Goal: Information Seeking & Learning: Learn about a topic

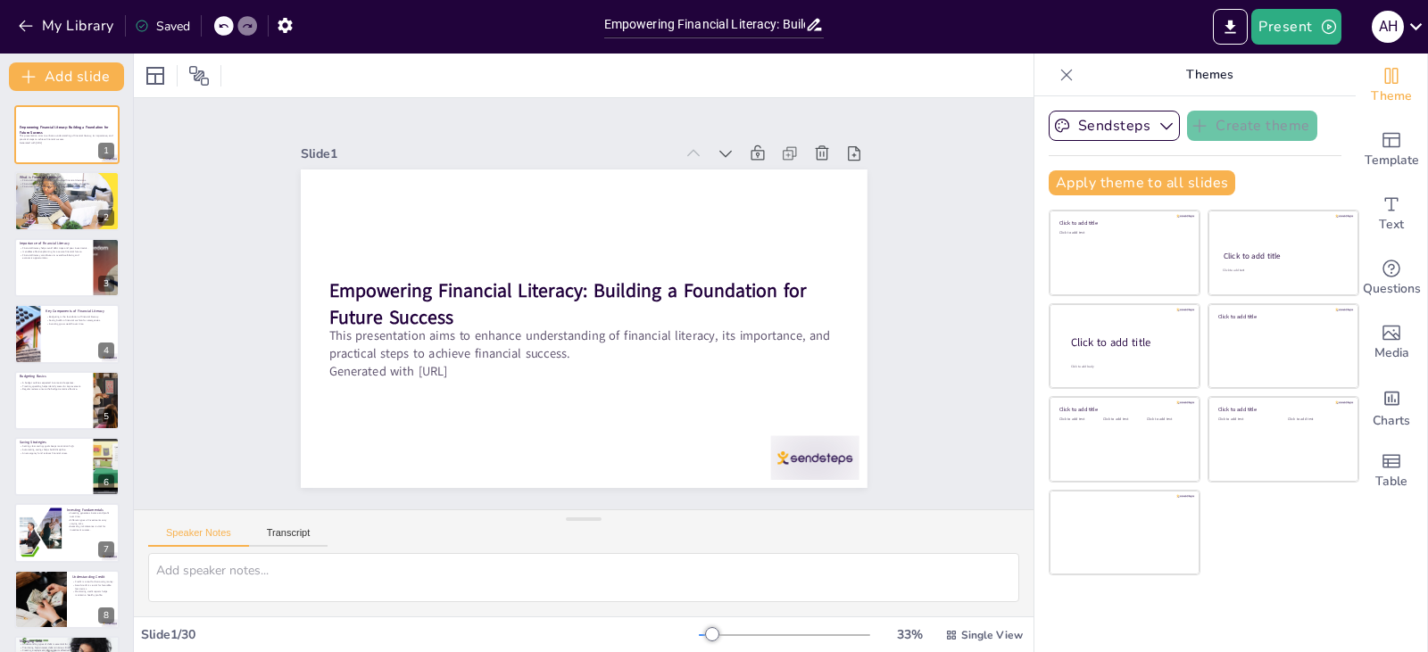
checkbox input "true"
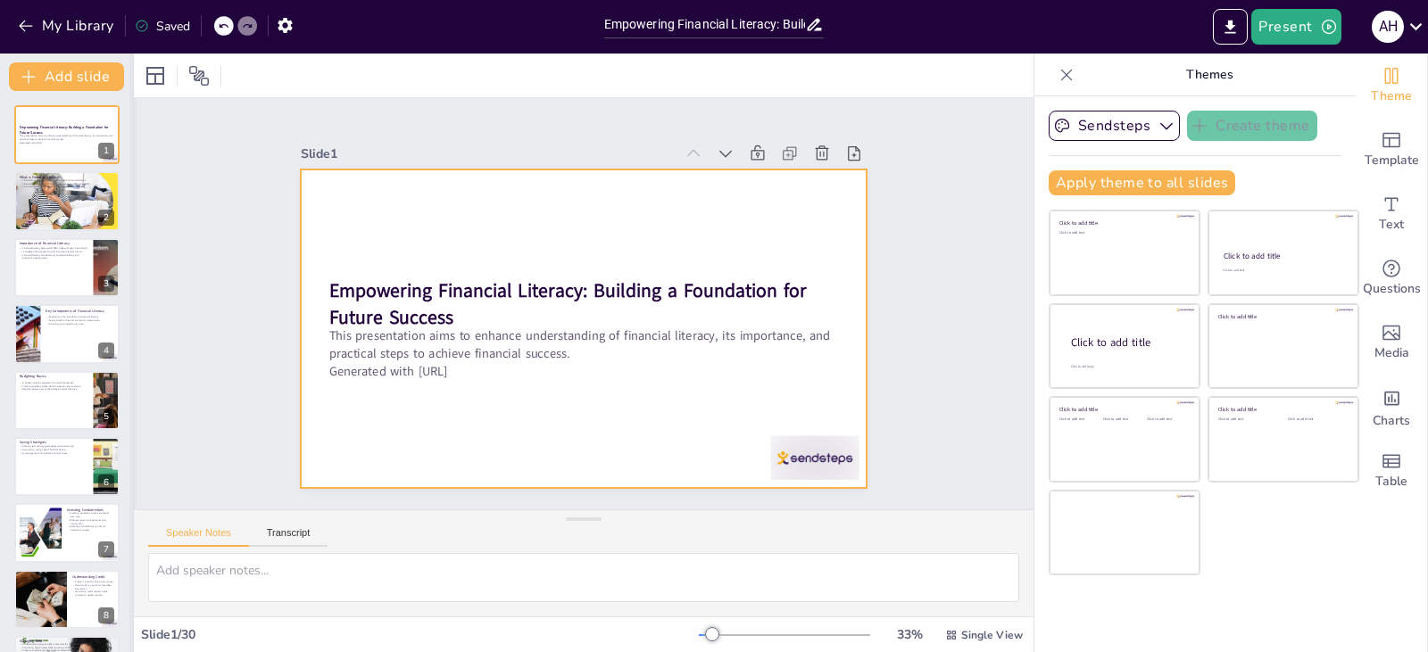
checkbox input "true"
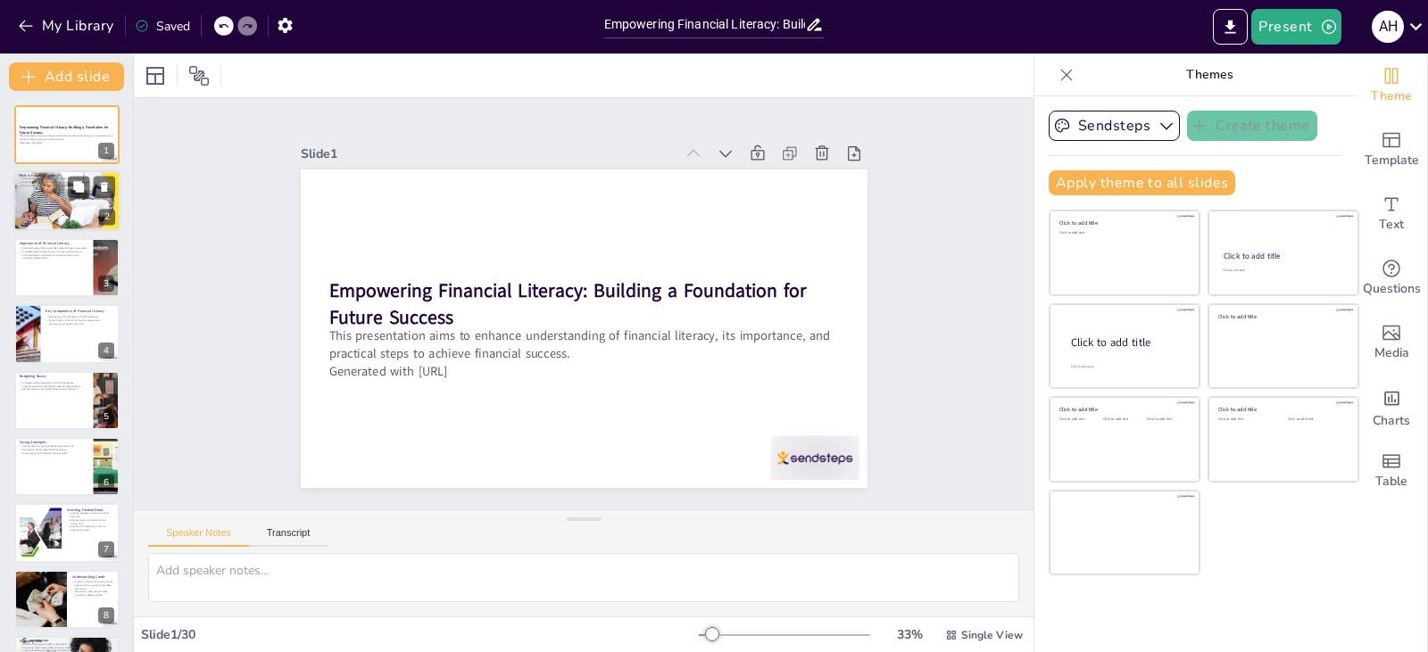
checkbox input "true"
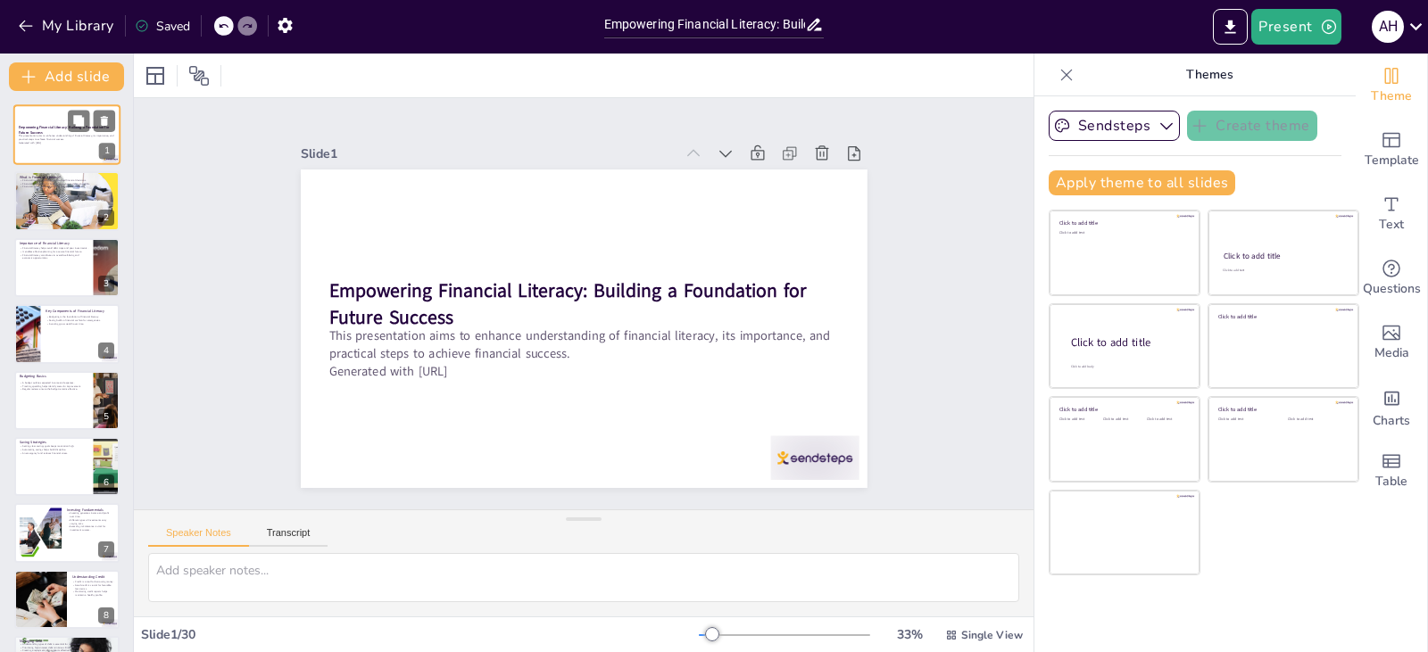
checkbox input "true"
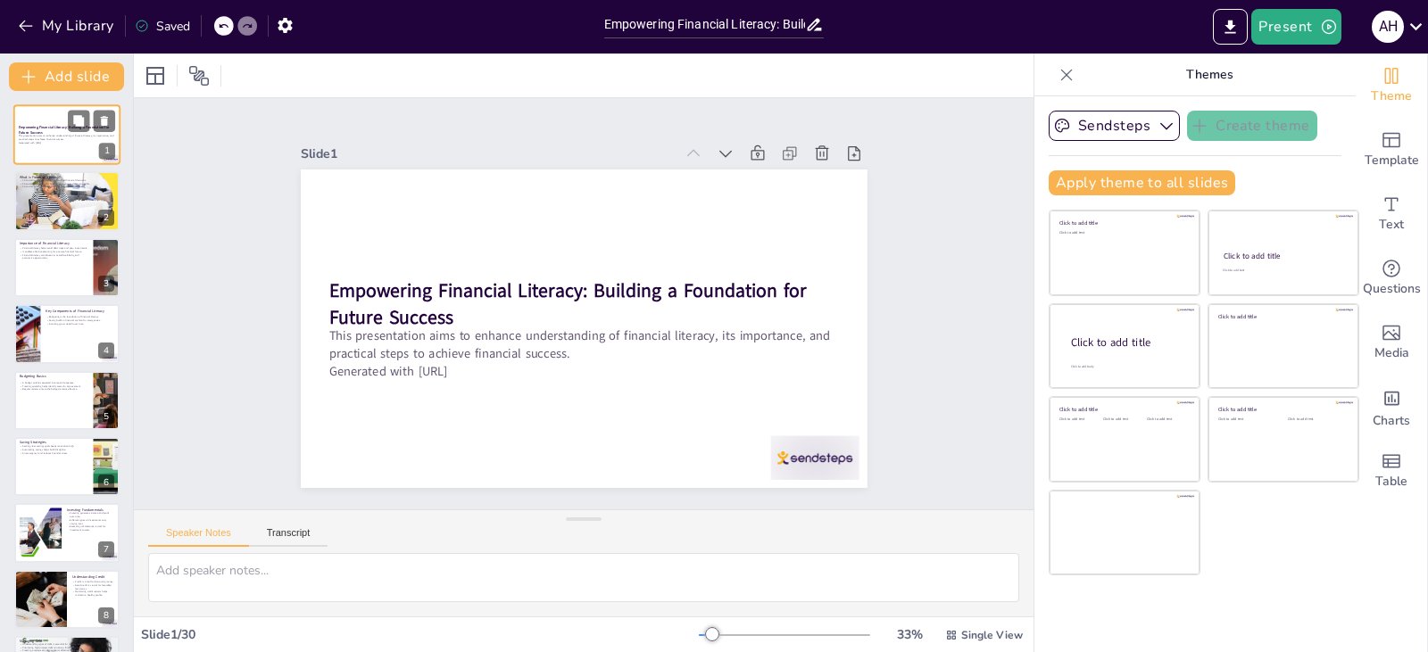
checkbox input "true"
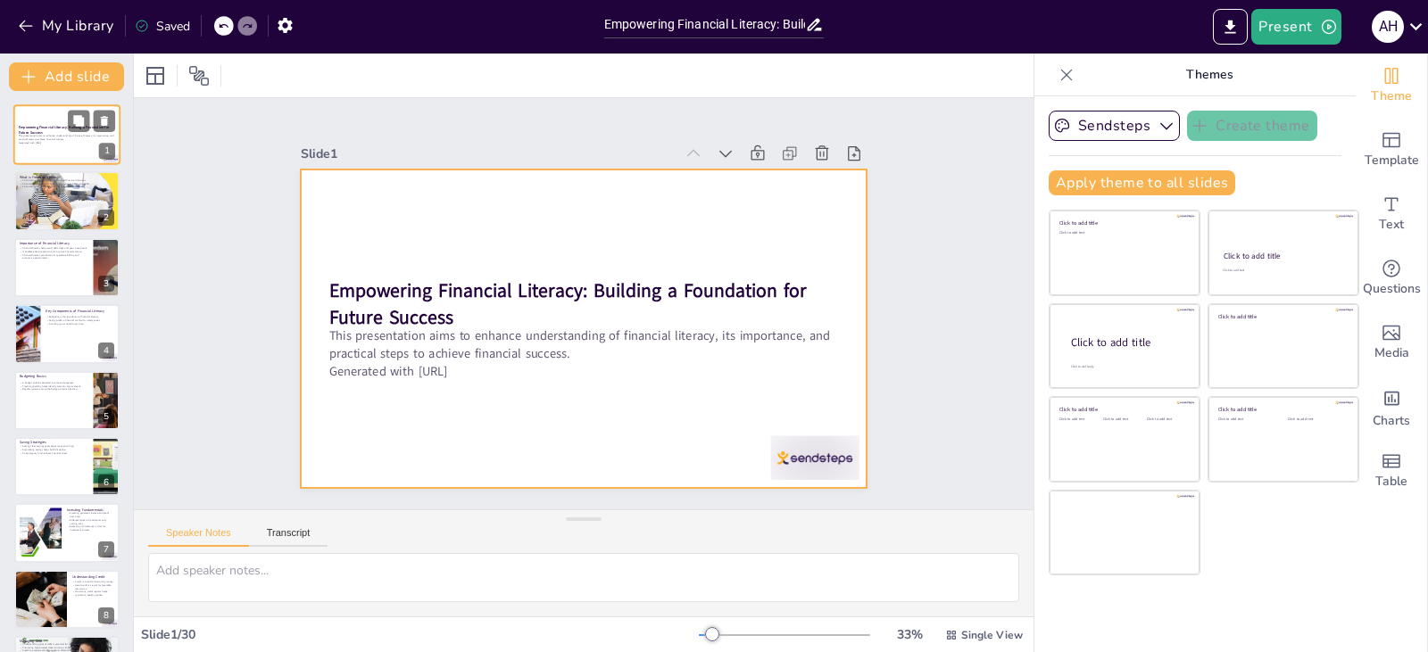
checkbox input "true"
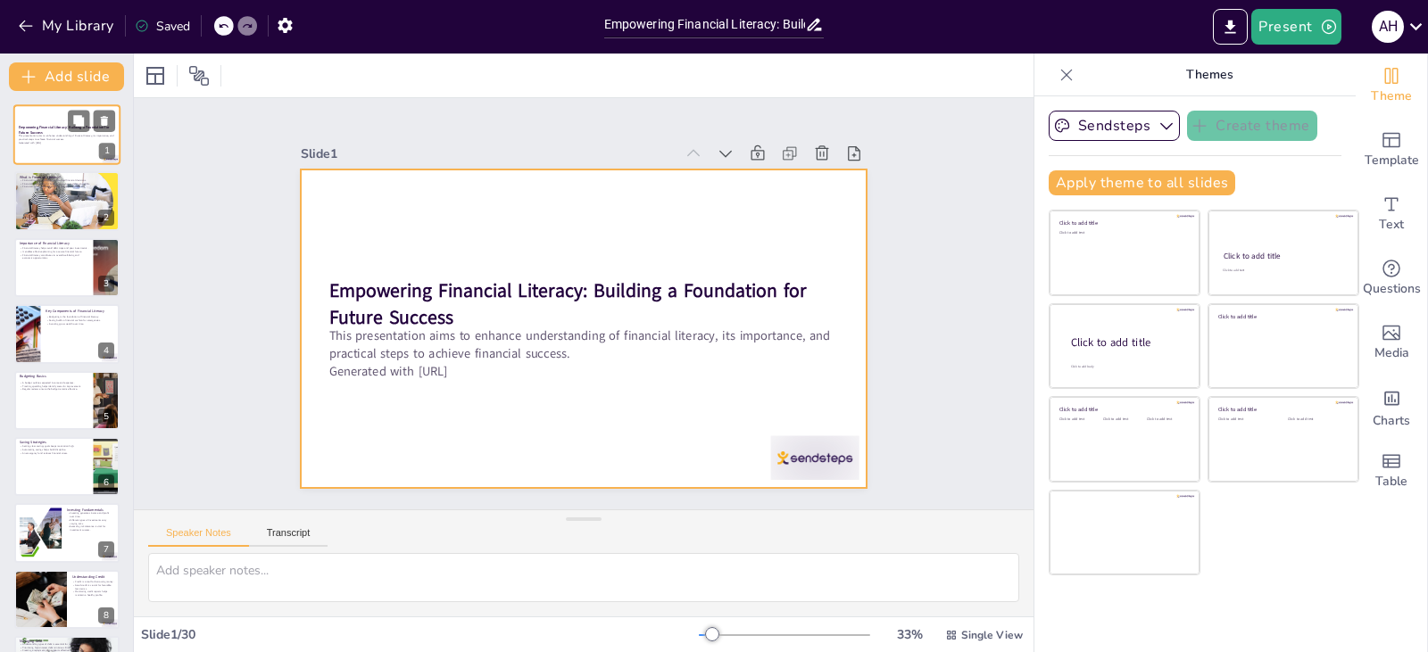
checkbox input "true"
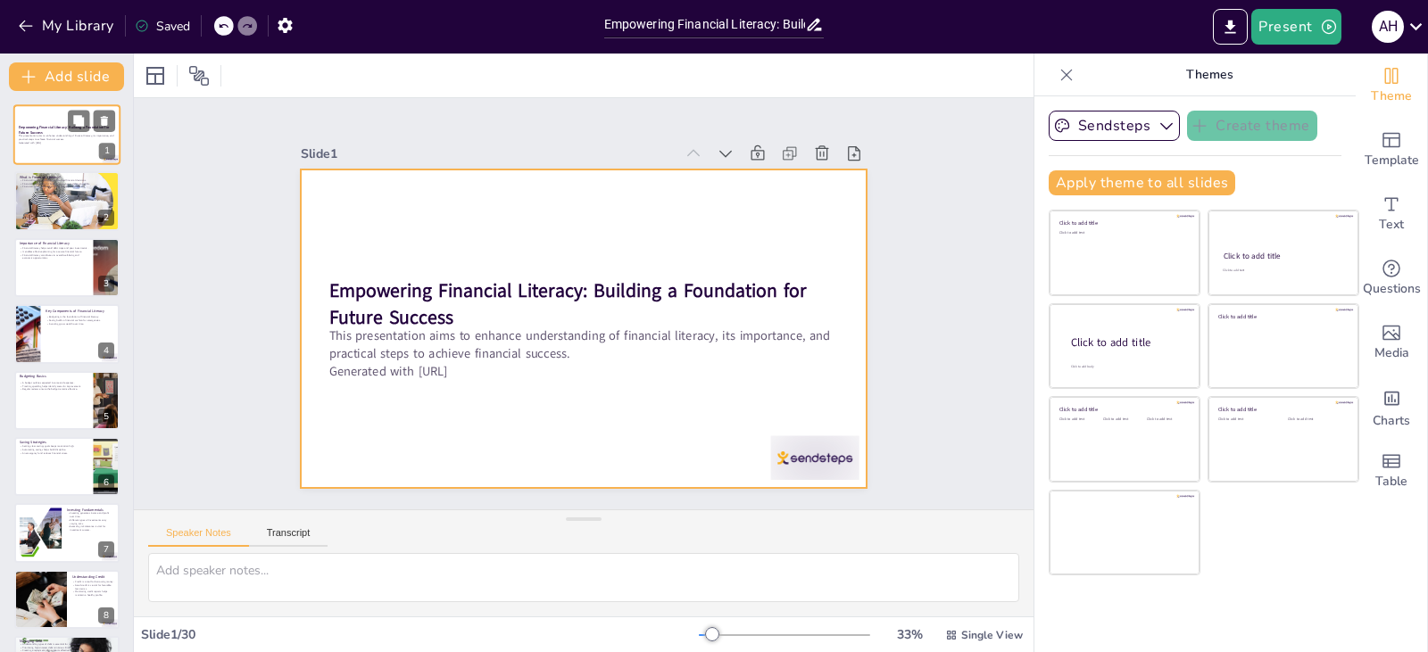
click at [41, 138] on p "This presentation aims to enhance understanding of financial literacy, its impo…" at bounding box center [67, 138] width 96 height 6
checkbox input "true"
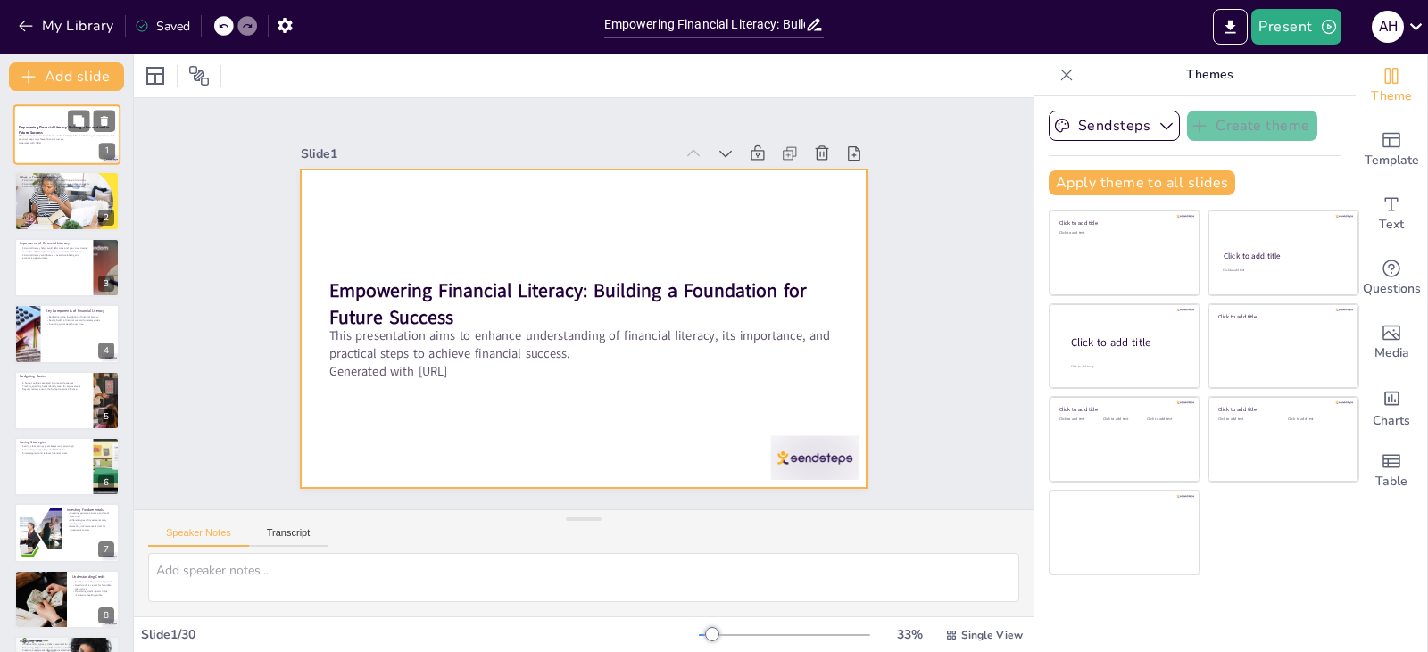
checkbox input "true"
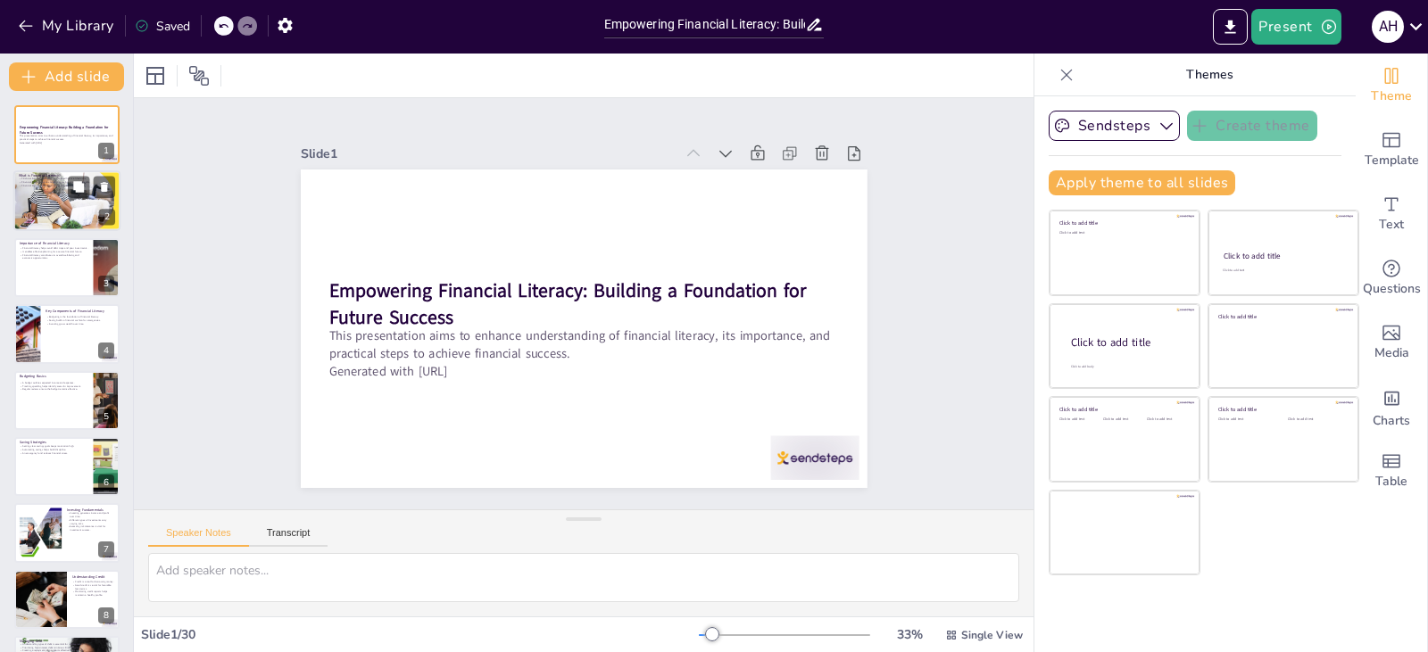
checkbox input "true"
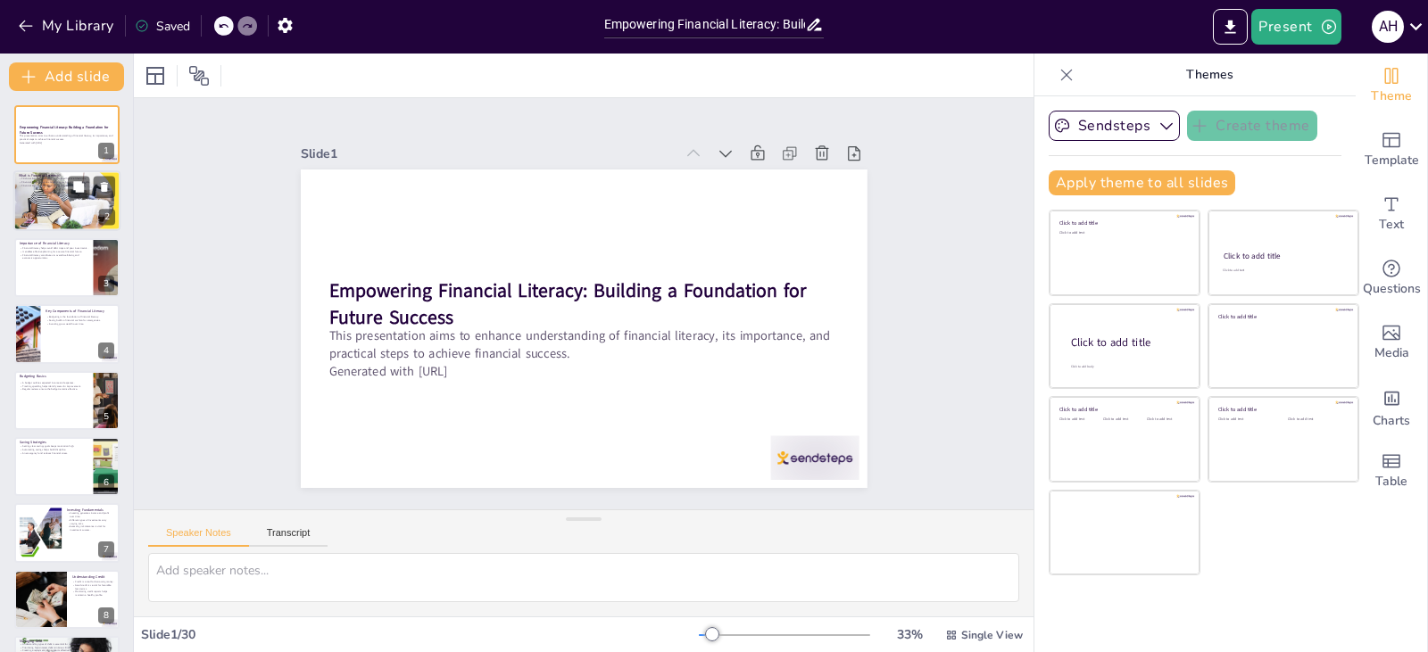
checkbox input "true"
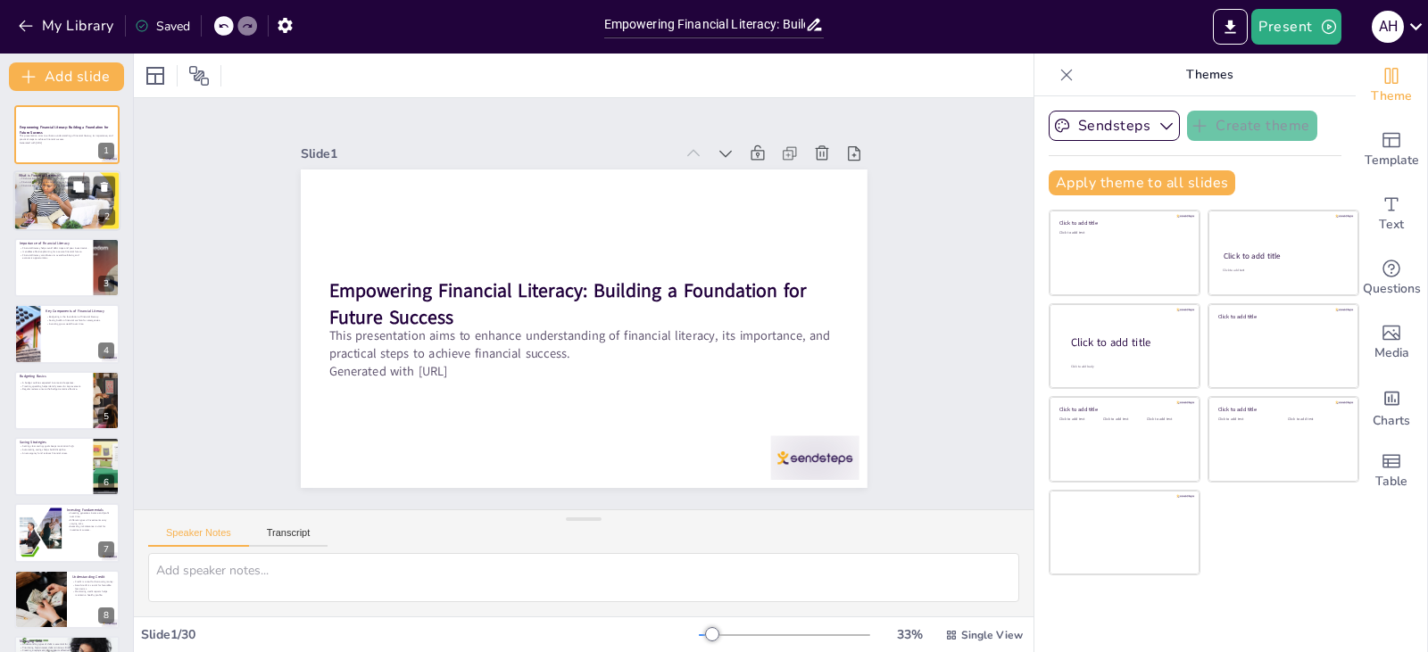
click at [53, 206] on div at bounding box center [66, 200] width 107 height 71
checkbox input "true"
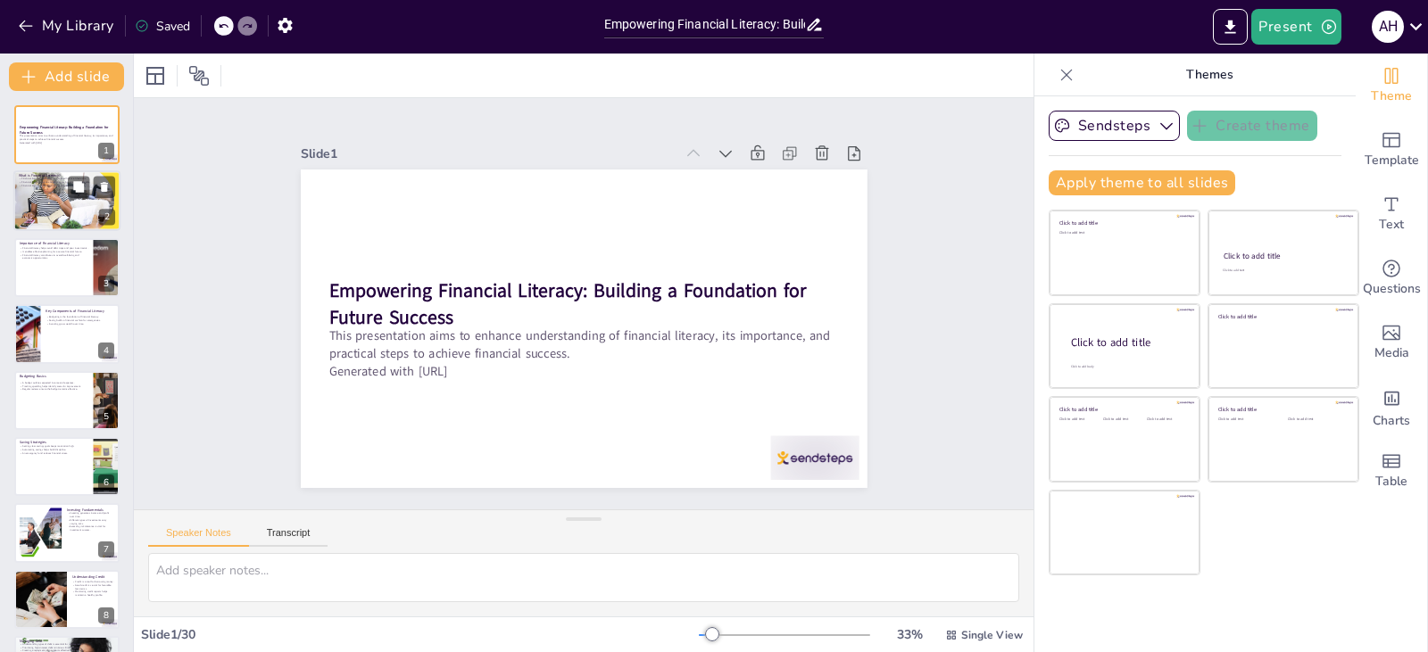
checkbox input "true"
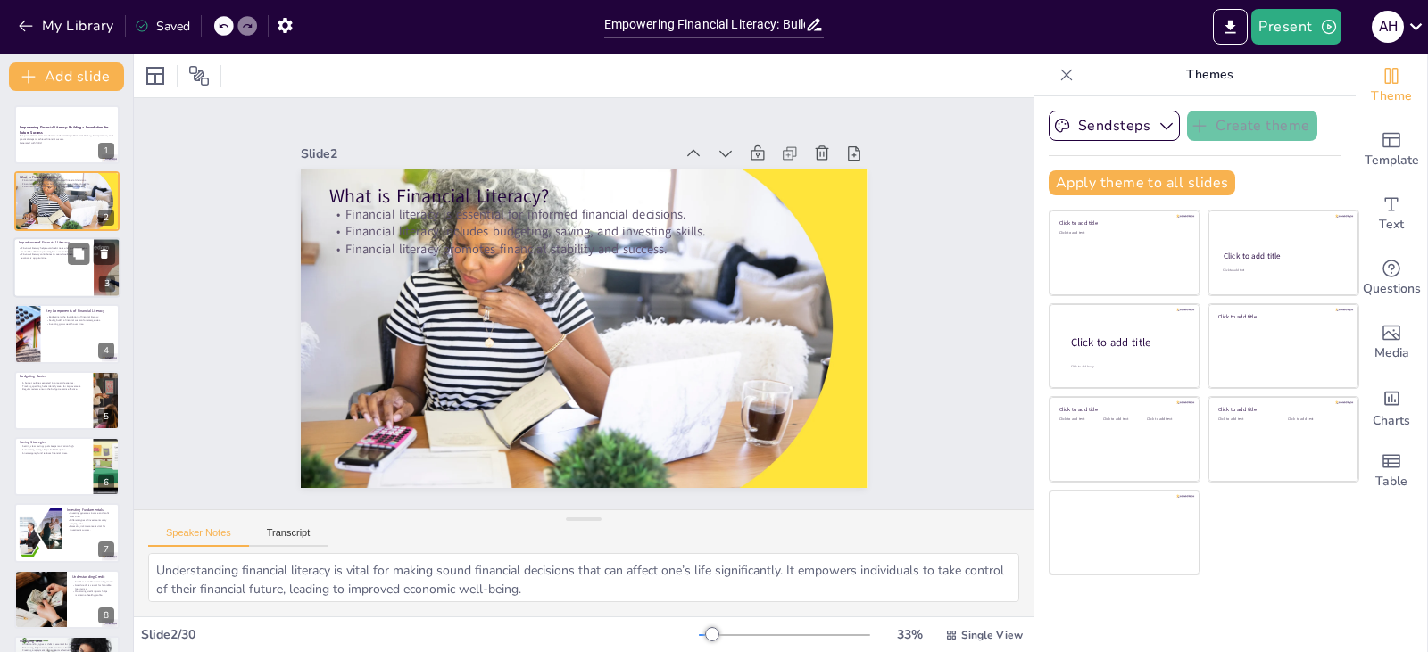
checkbox input "true"
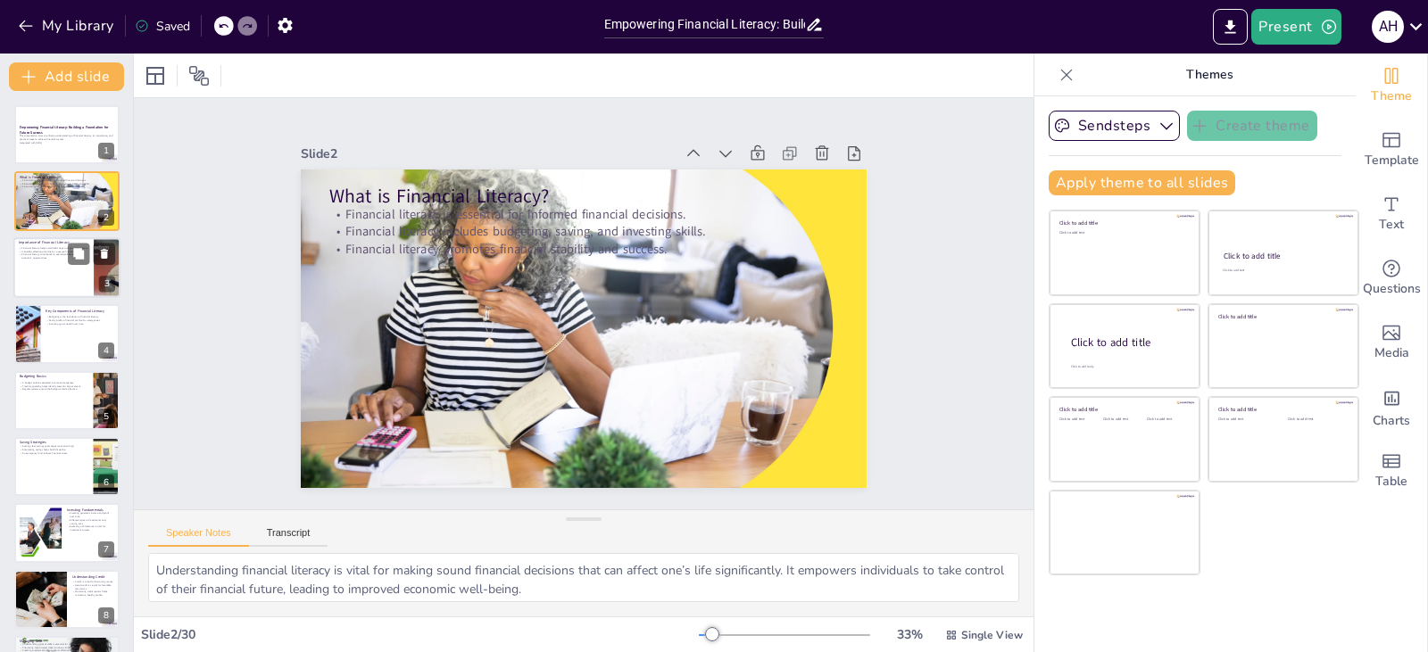
checkbox input "true"
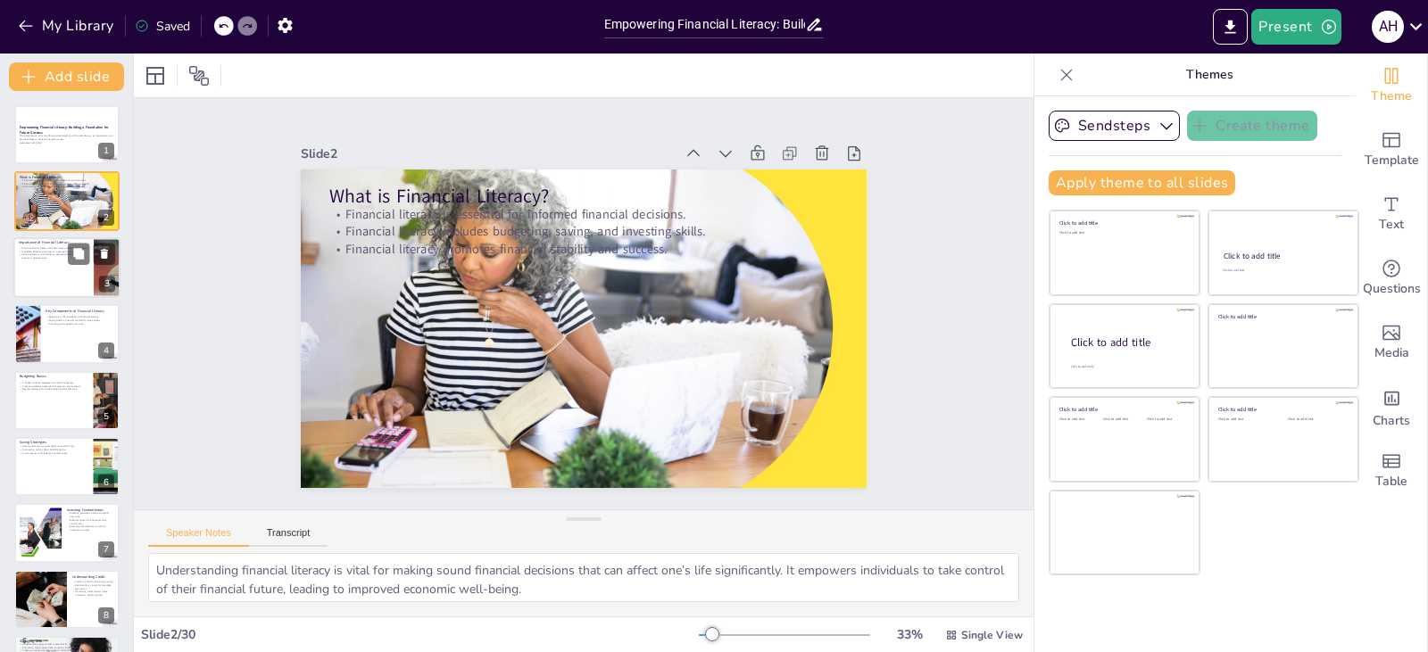
checkbox input "true"
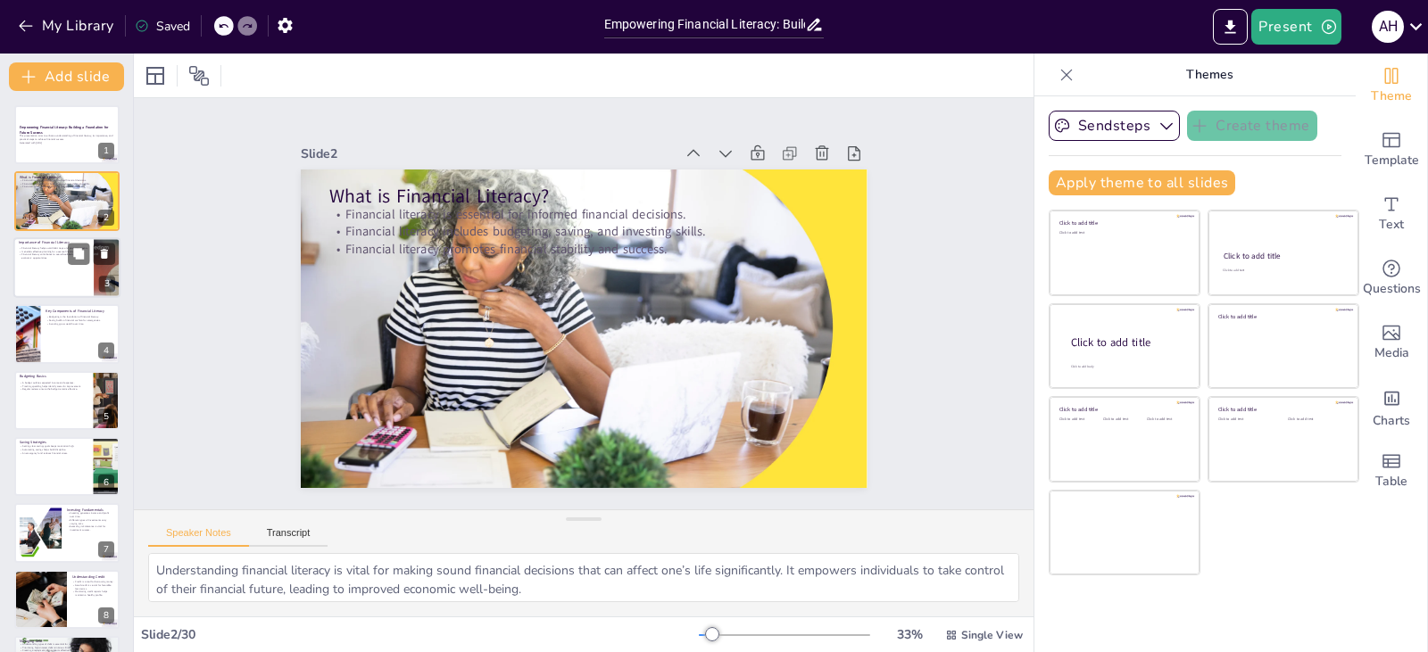
click at [50, 250] on p "It enables effective planning for a secure financial future." at bounding box center [54, 252] width 70 height 4
checkbox input "true"
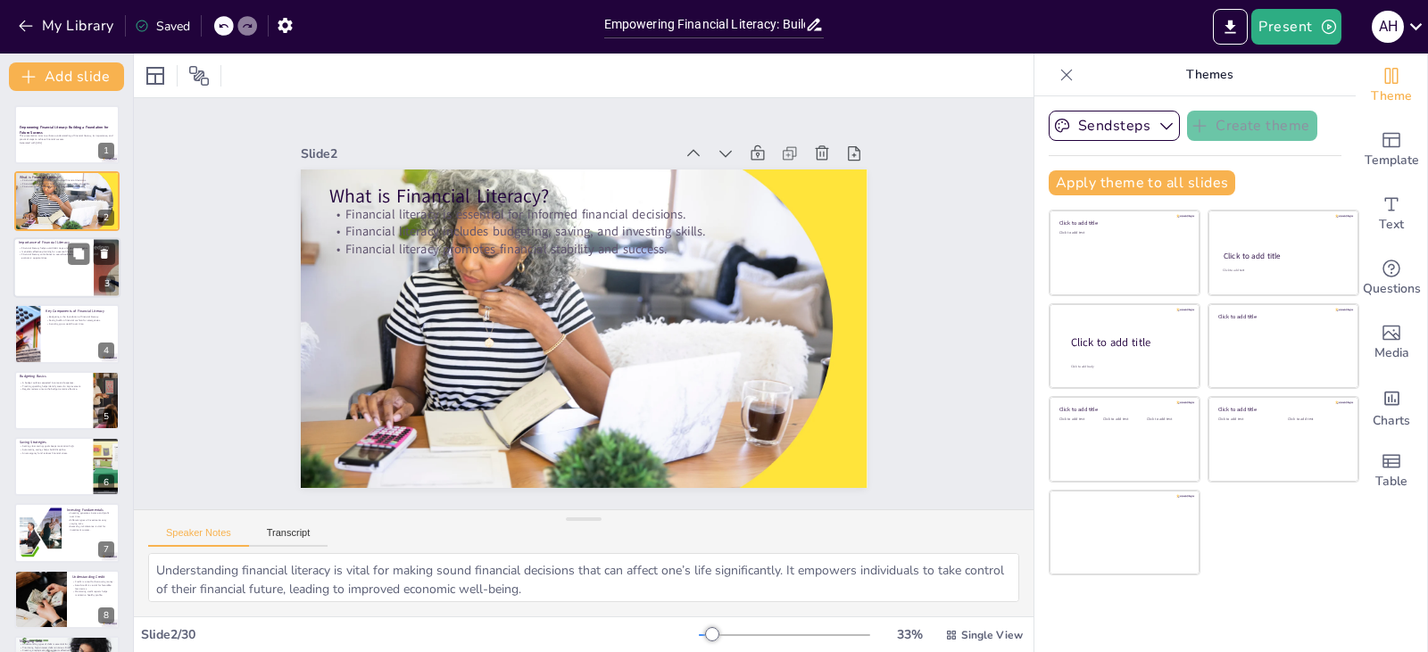
checkbox input "true"
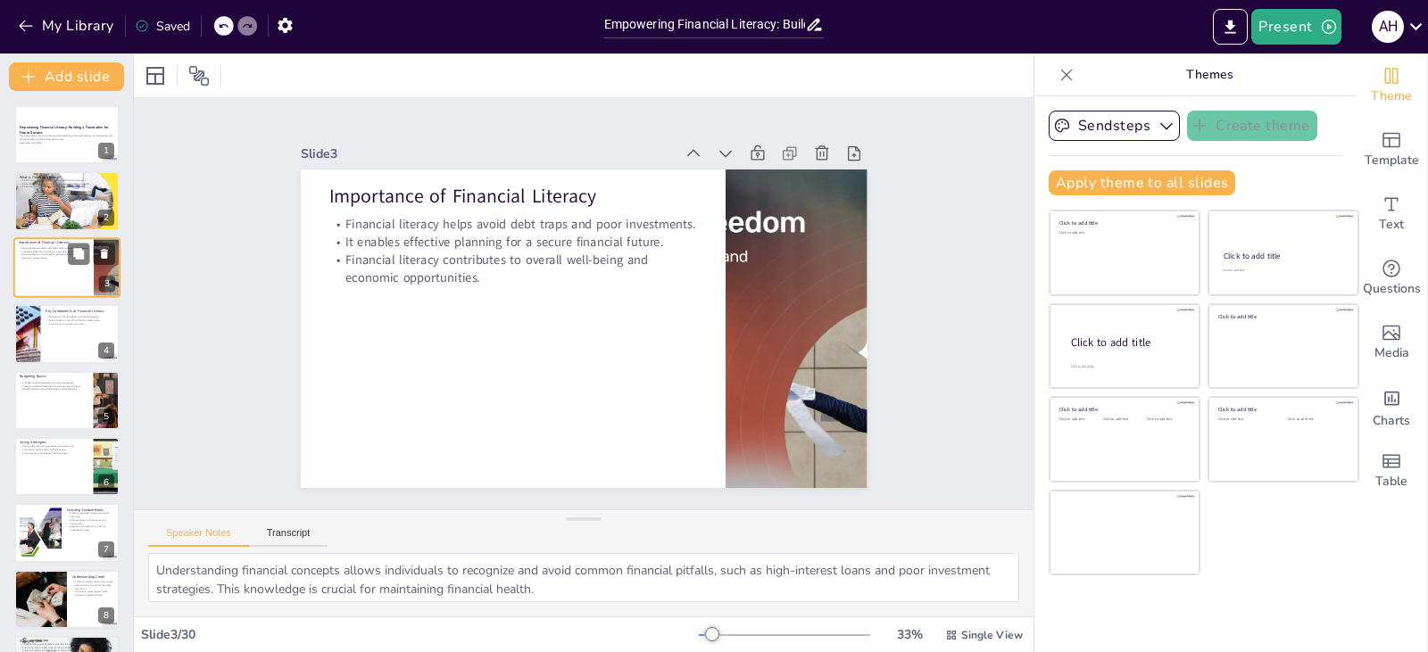
checkbox input "true"
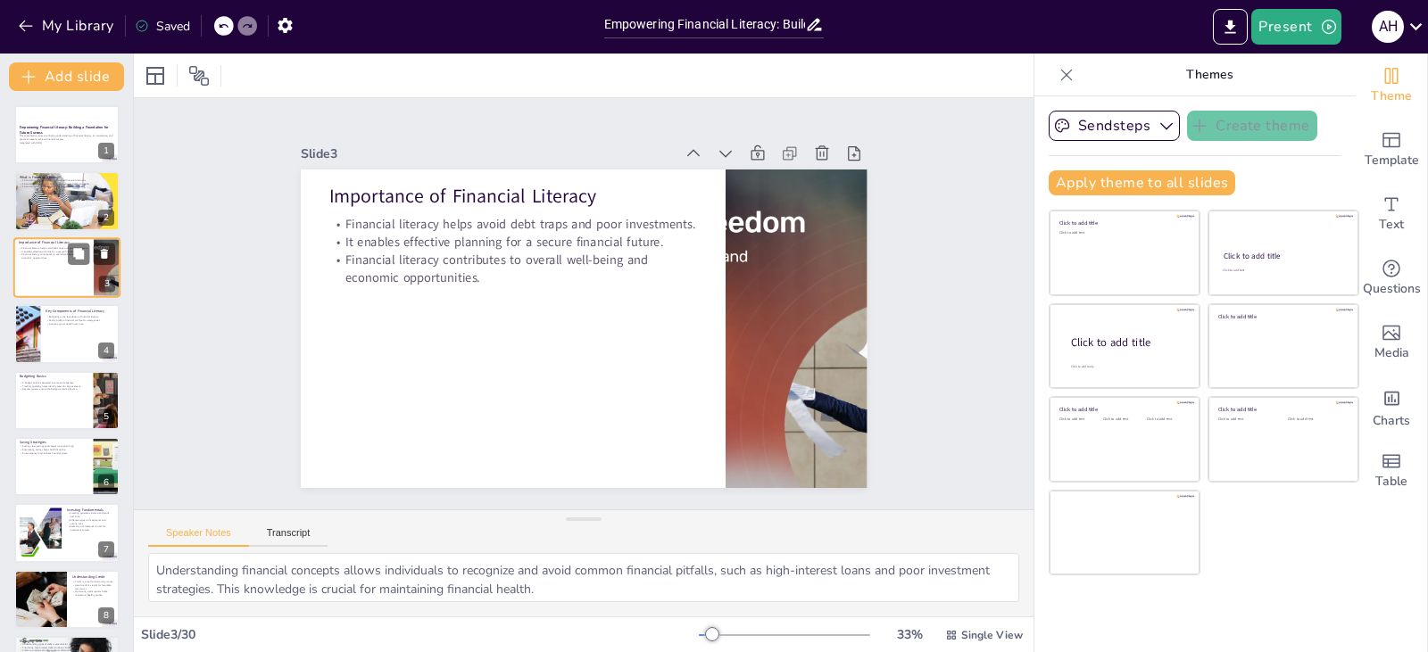
checkbox input "true"
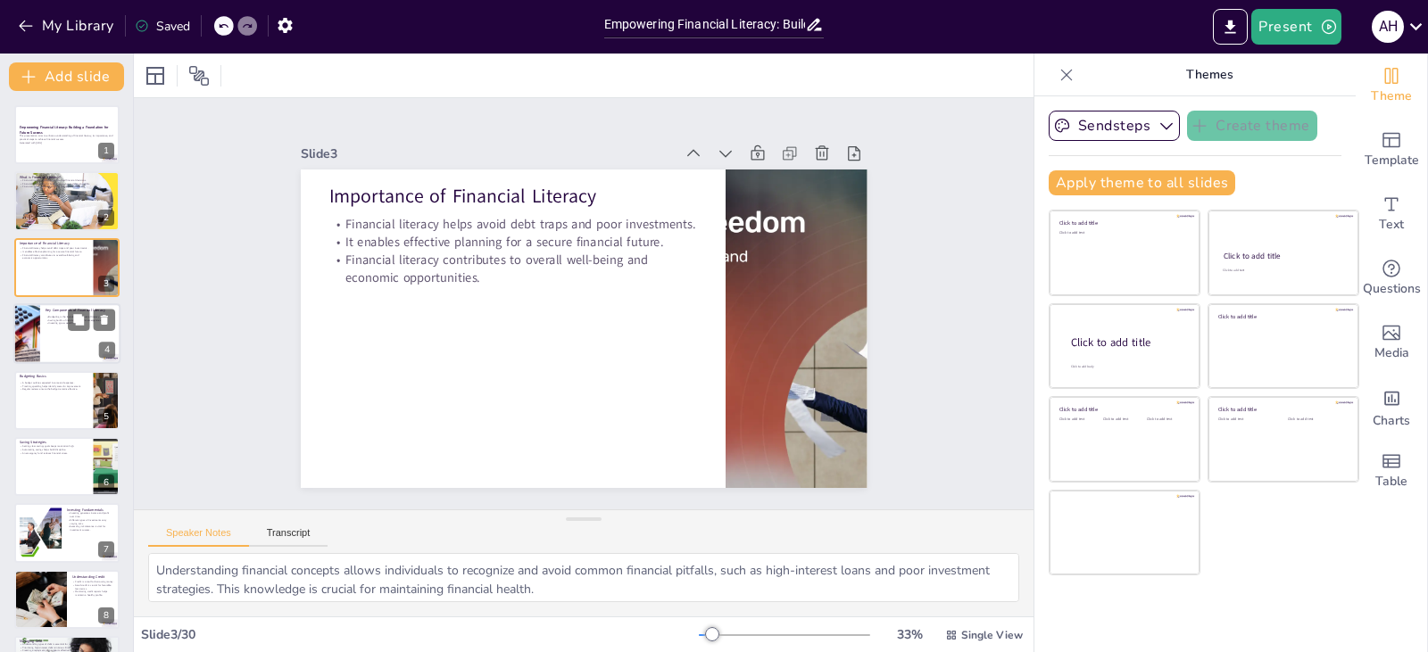
checkbox input "true"
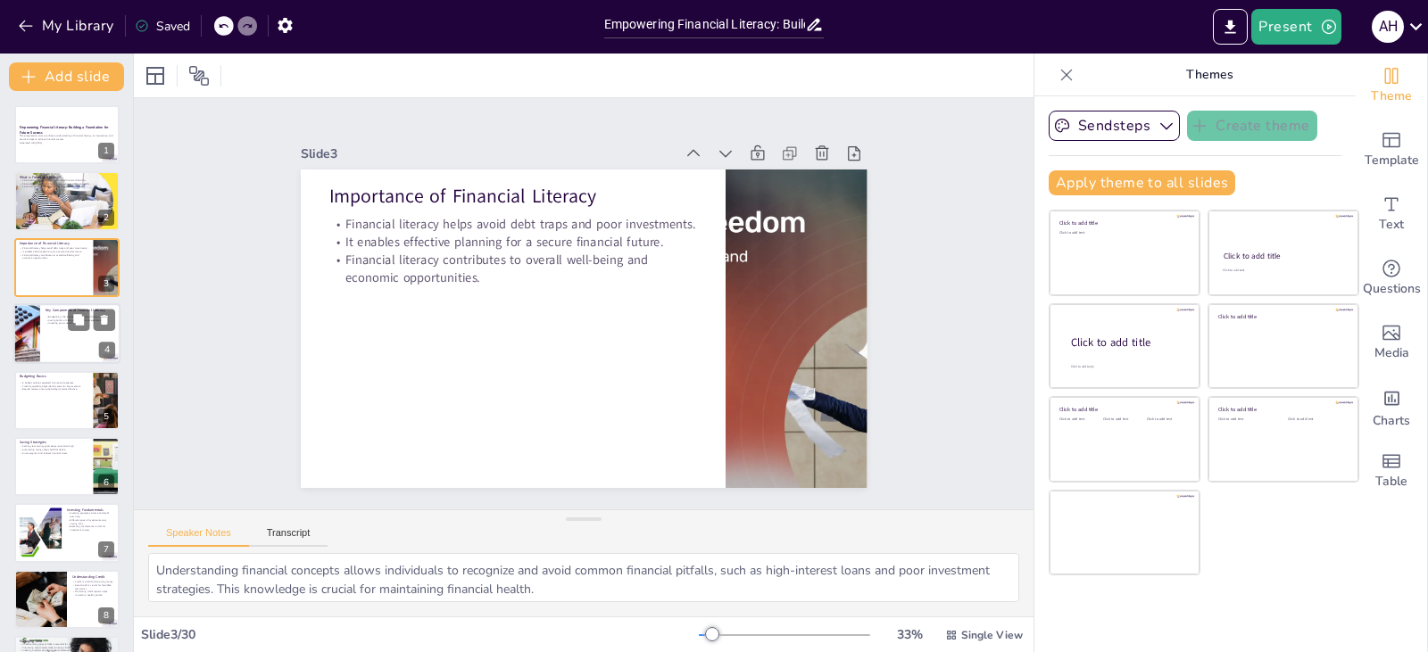
checkbox input "true"
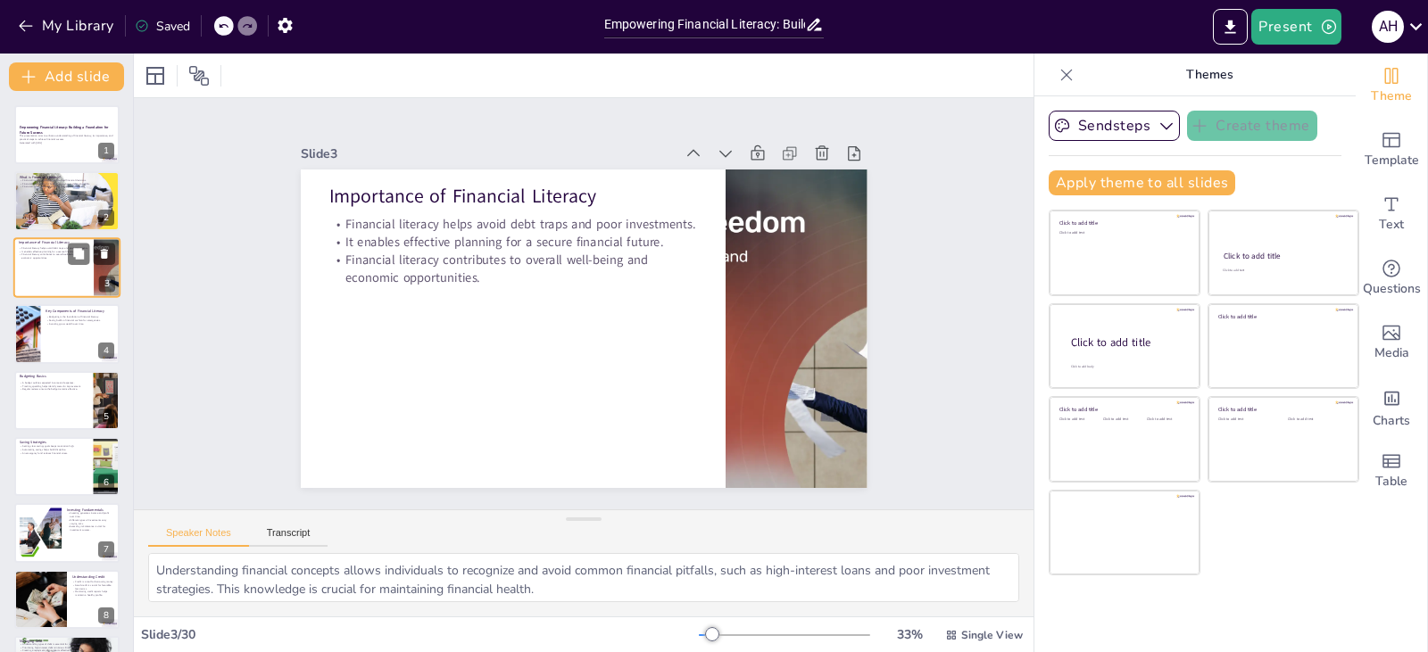
checkbox input "true"
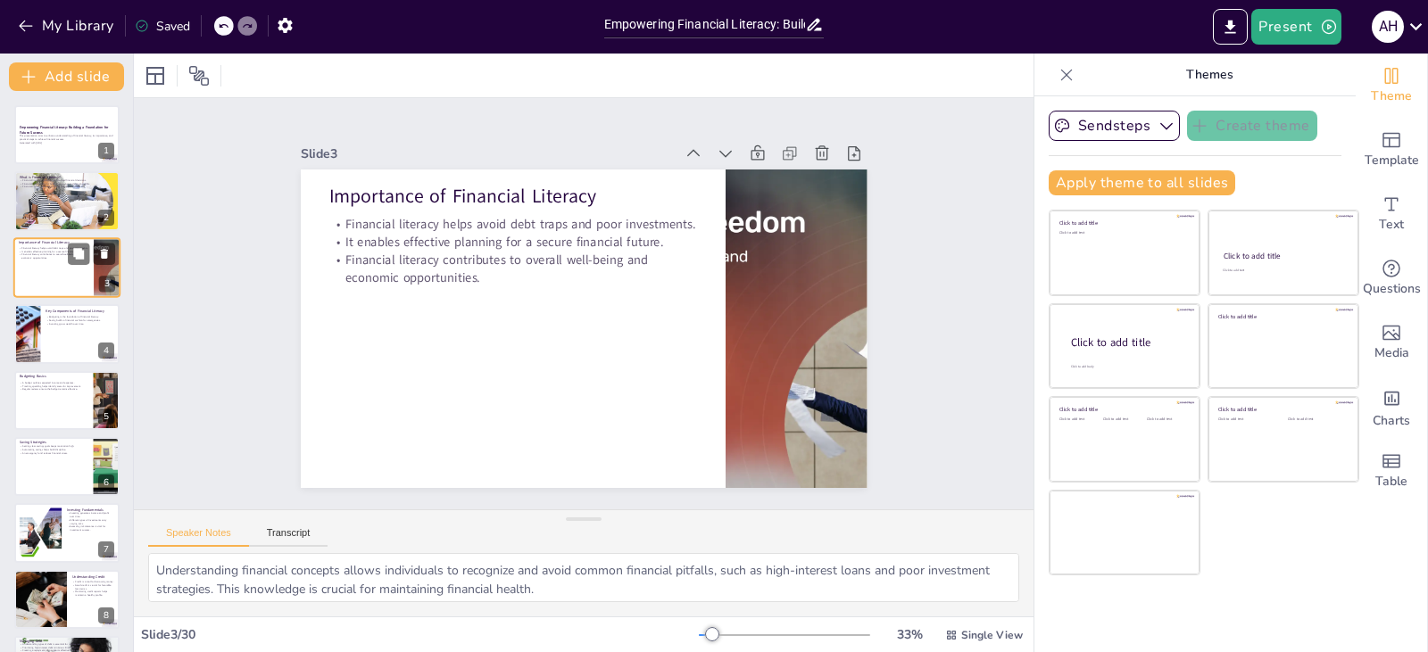
checkbox input "true"
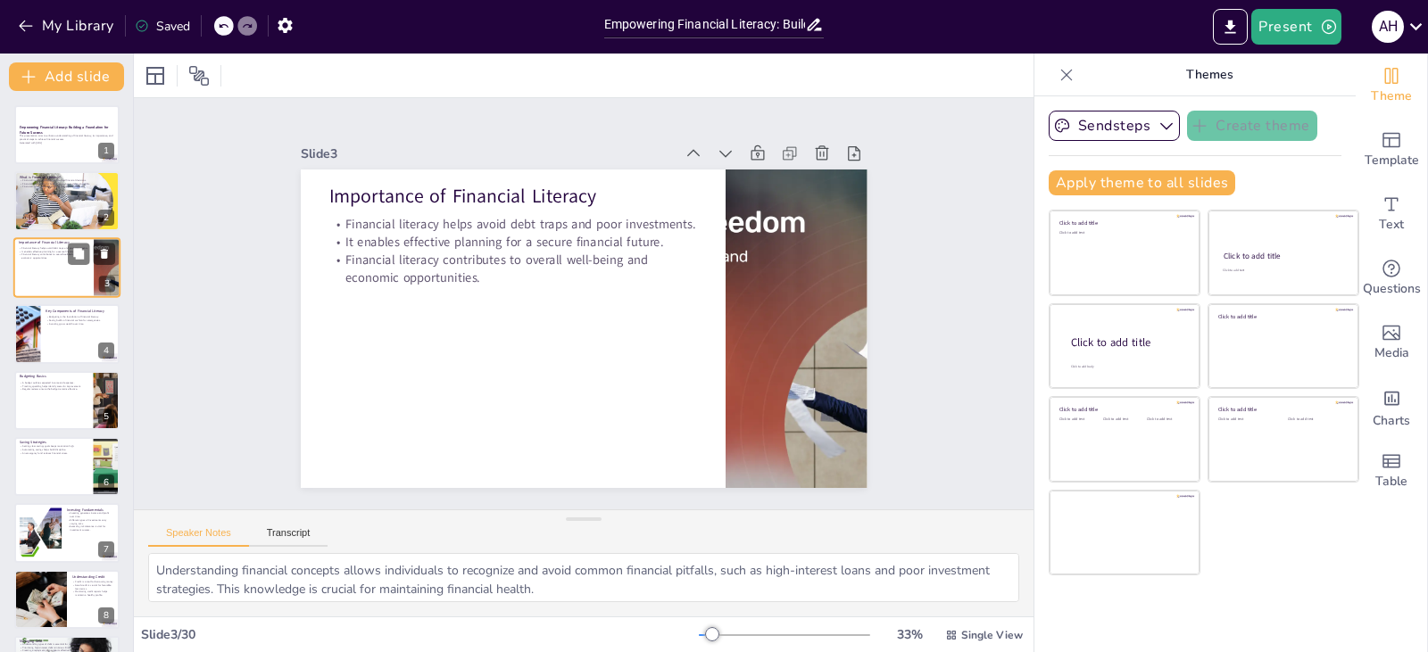
checkbox input "true"
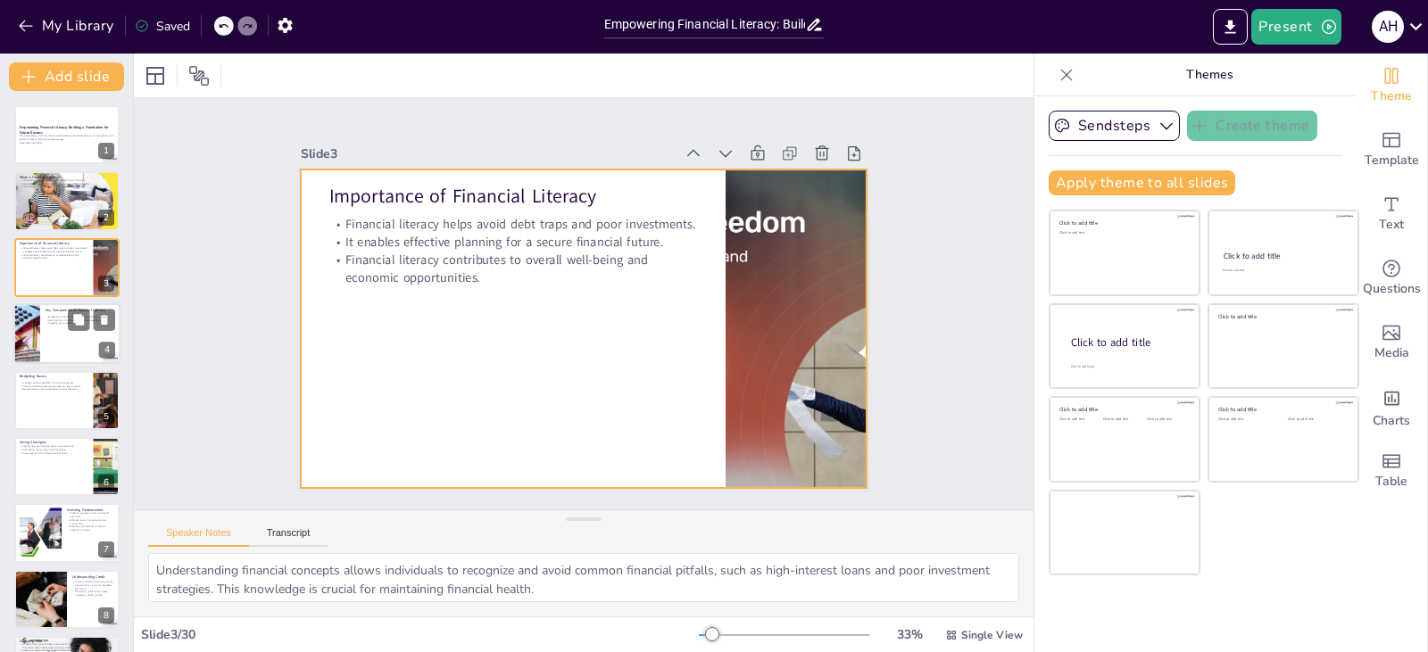
checkbox input "true"
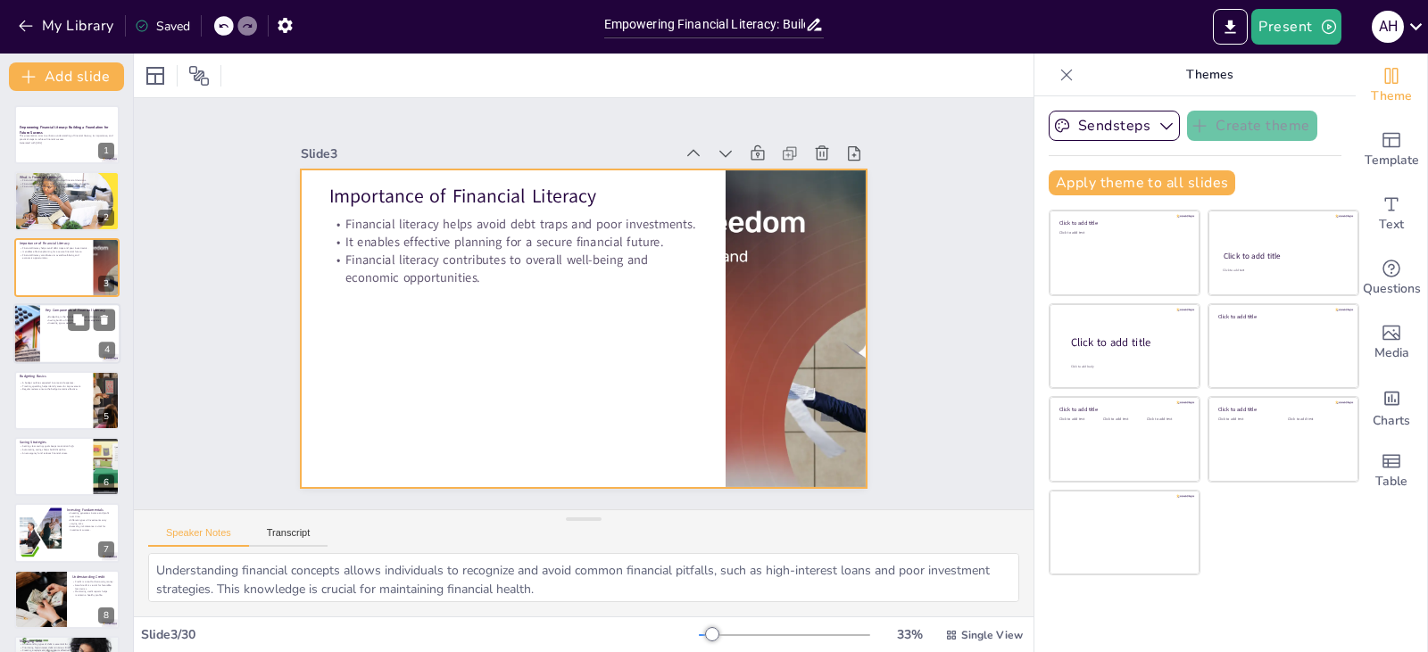
checkbox input "true"
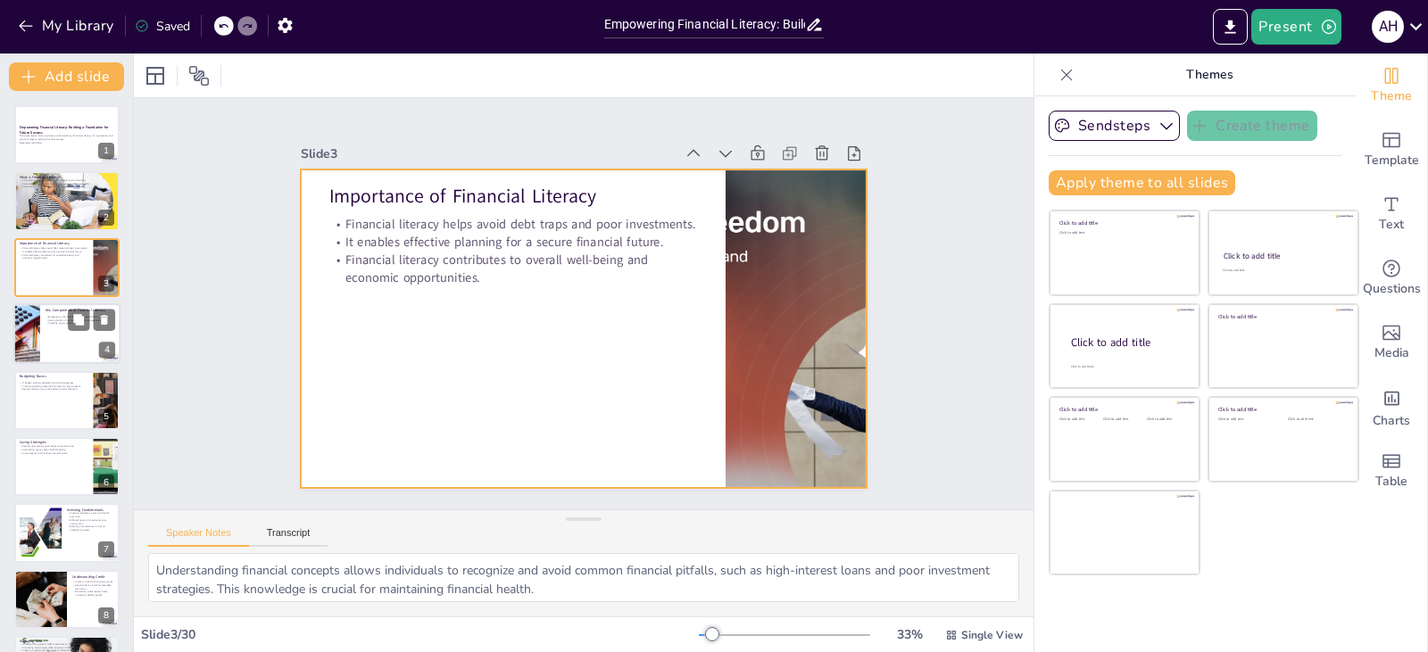
checkbox input "true"
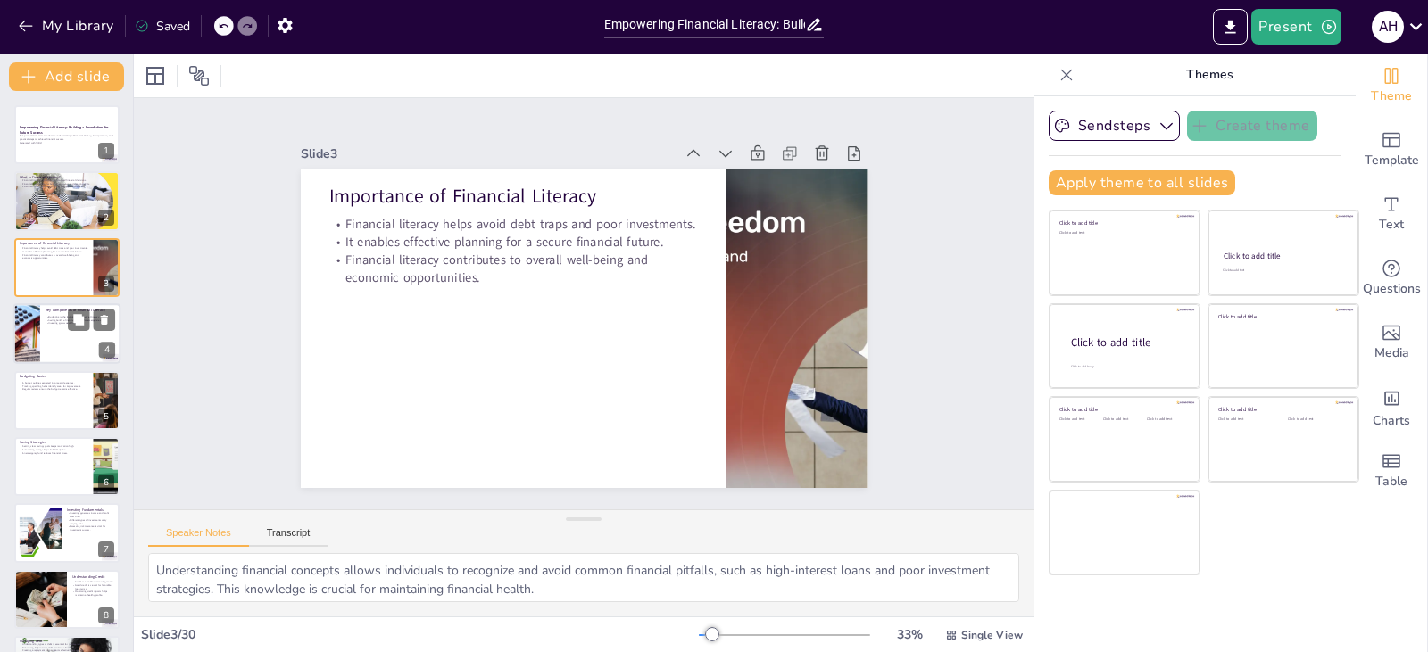
click at [60, 323] on p "Investing grows wealth over time." at bounding box center [81, 324] width 70 height 4
checkbox input "true"
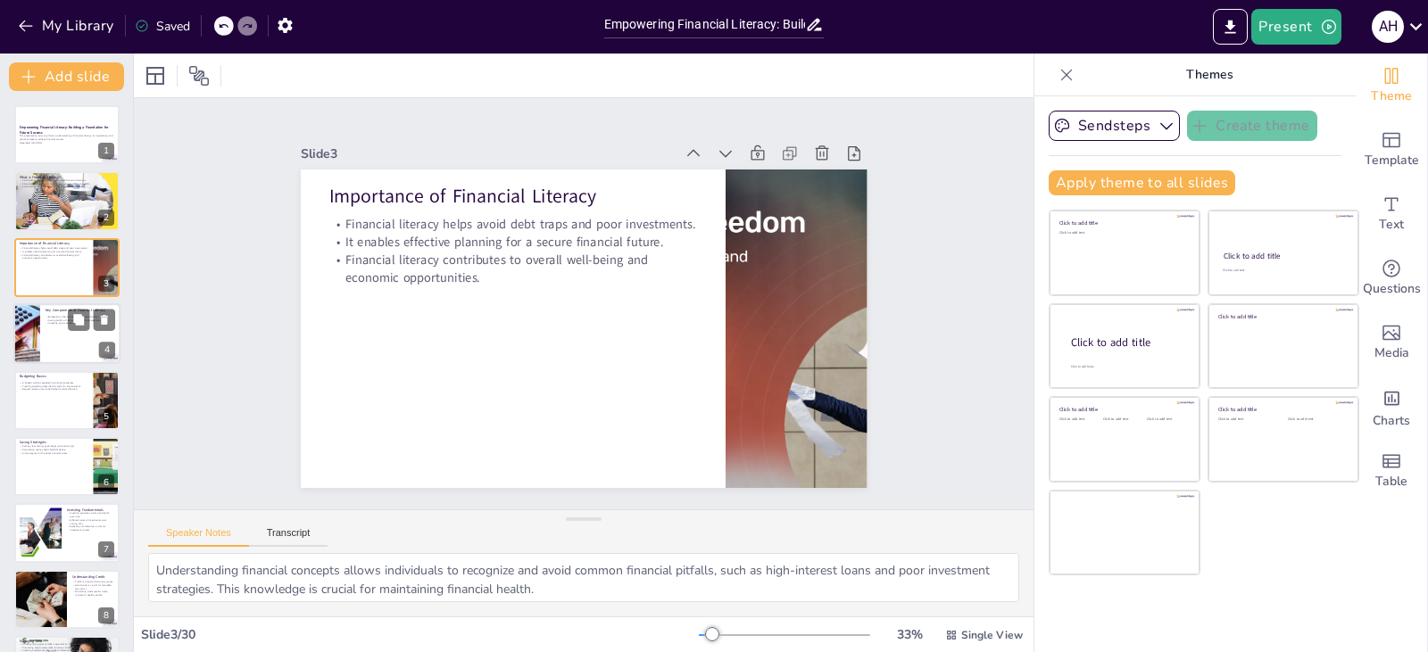
checkbox input "true"
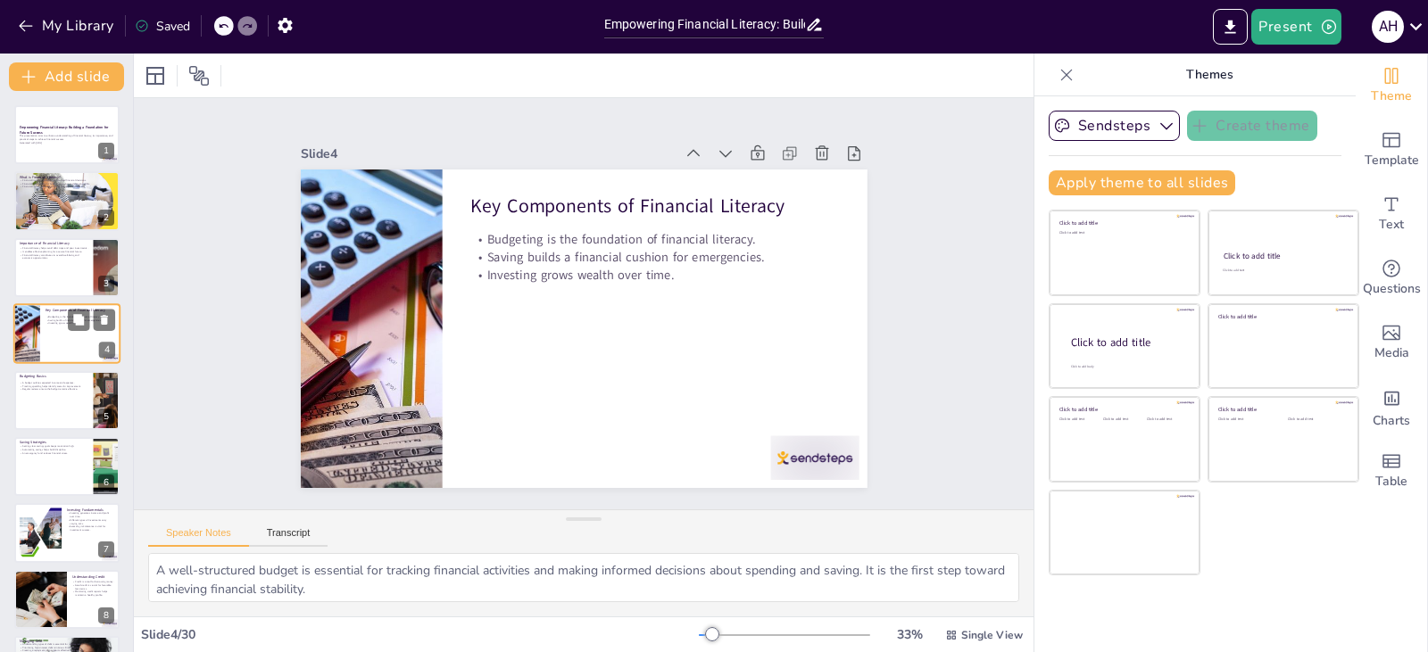
checkbox input "true"
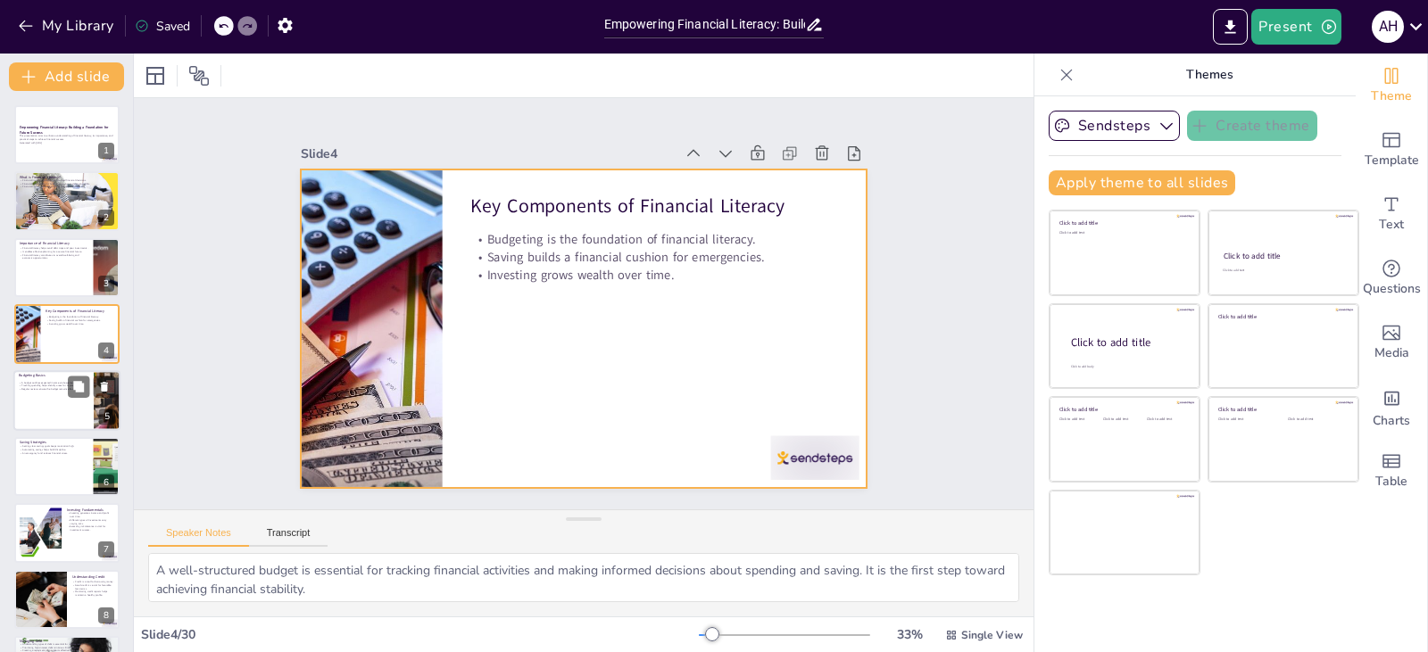
checkbox input "true"
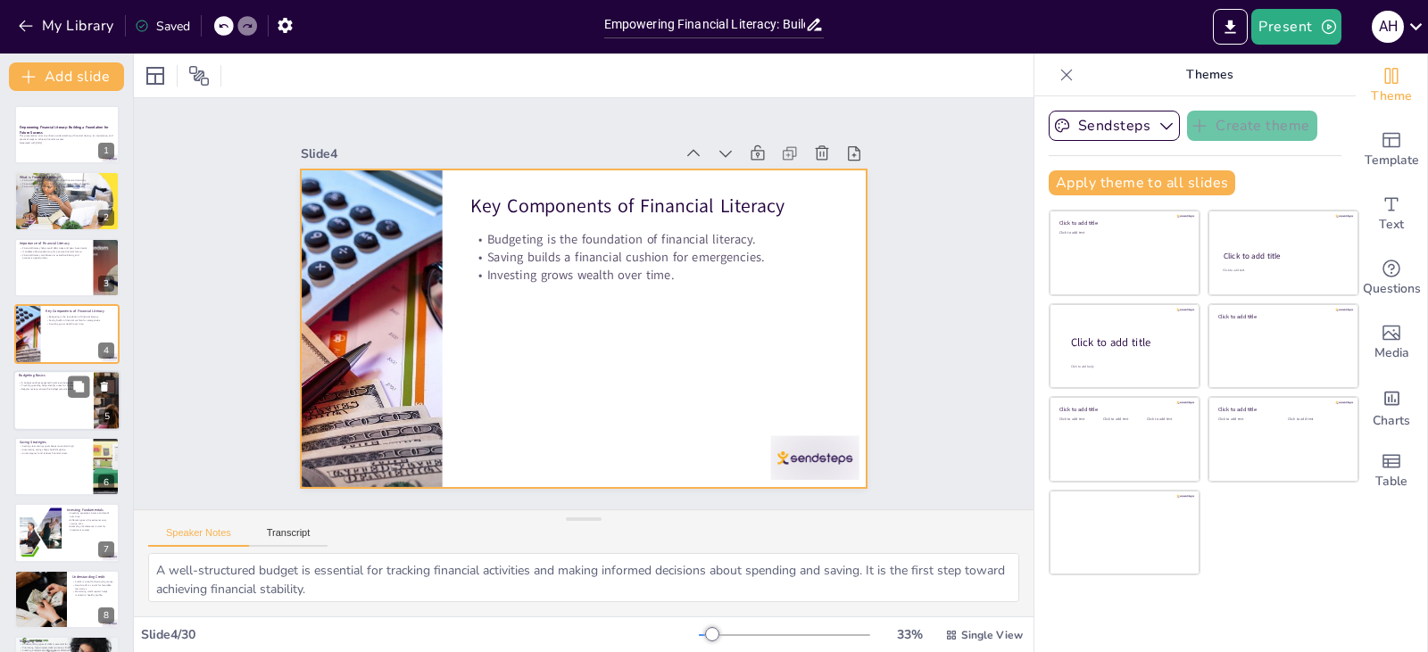
checkbox input "true"
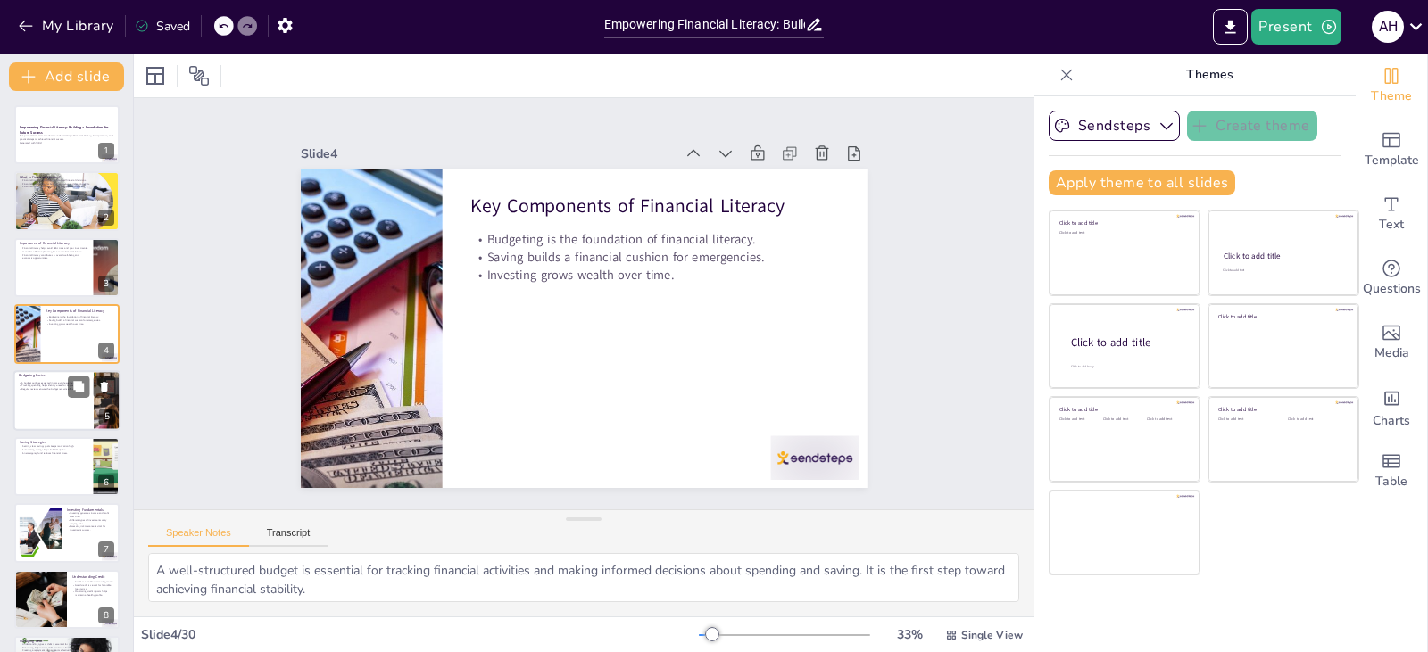
click at [73, 424] on div at bounding box center [66, 400] width 107 height 61
checkbox input "true"
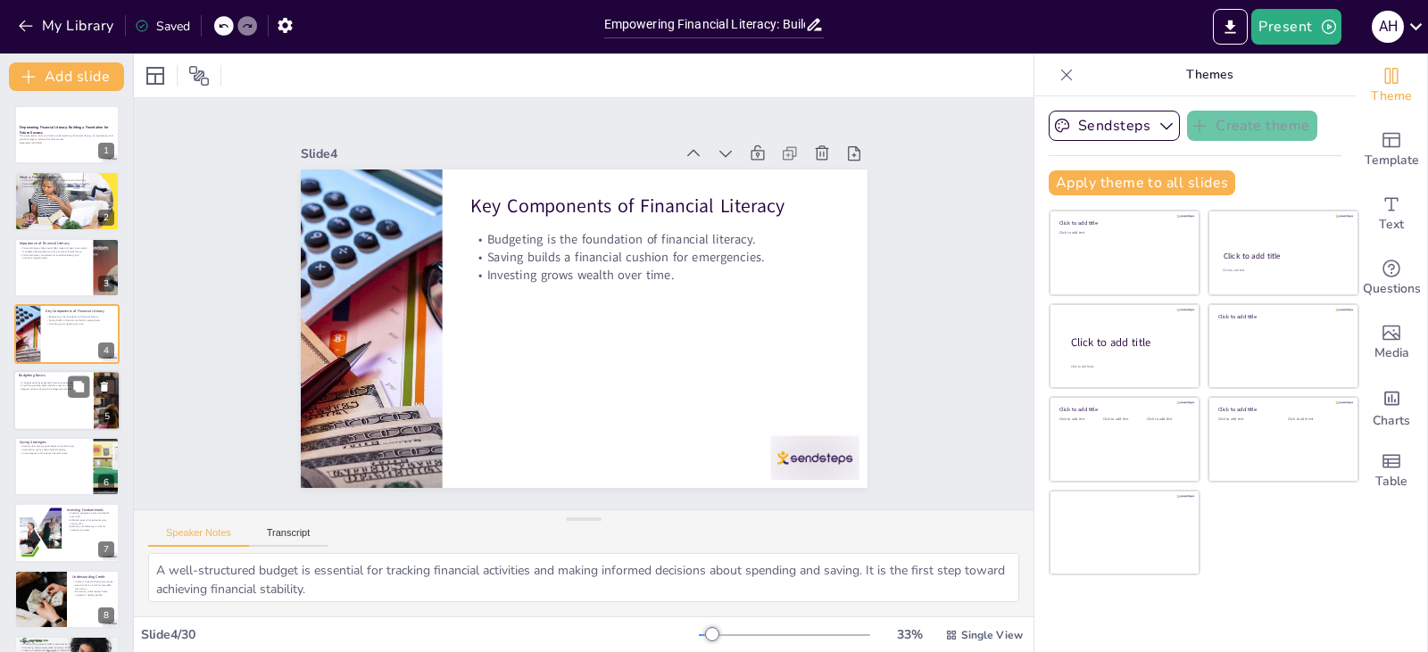
checkbox input "true"
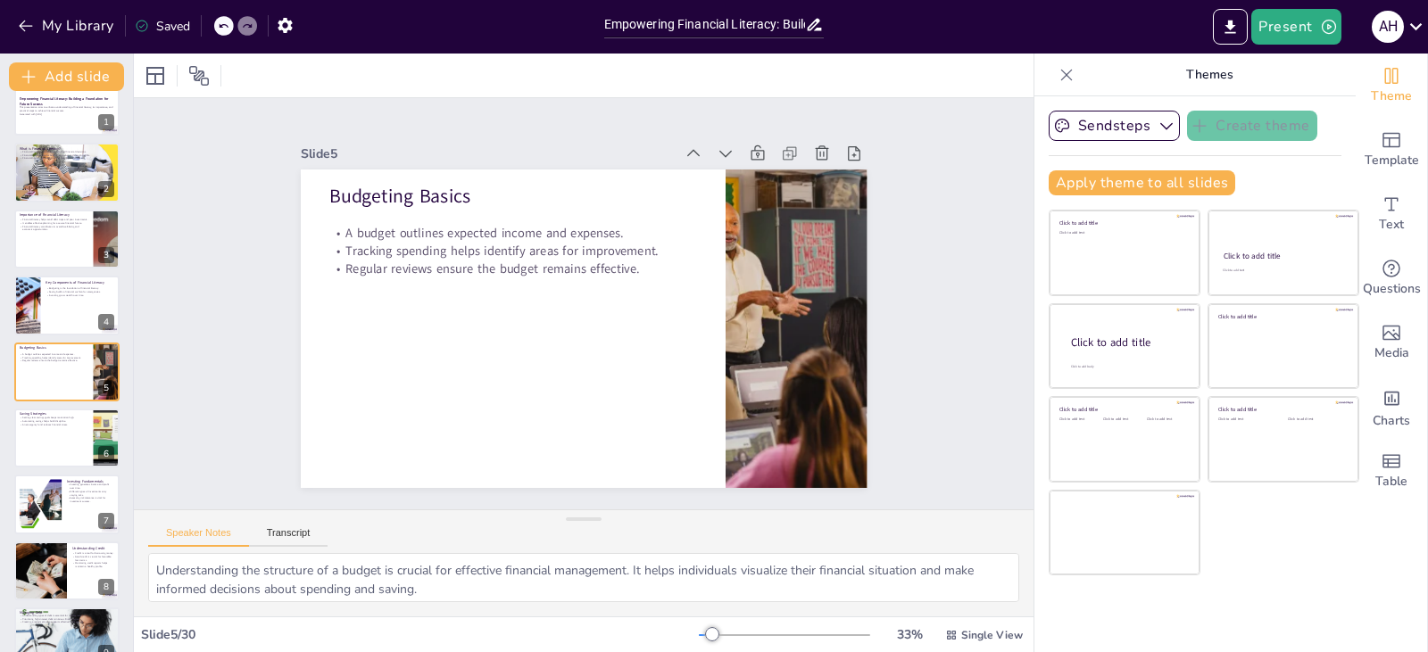
checkbox input "true"
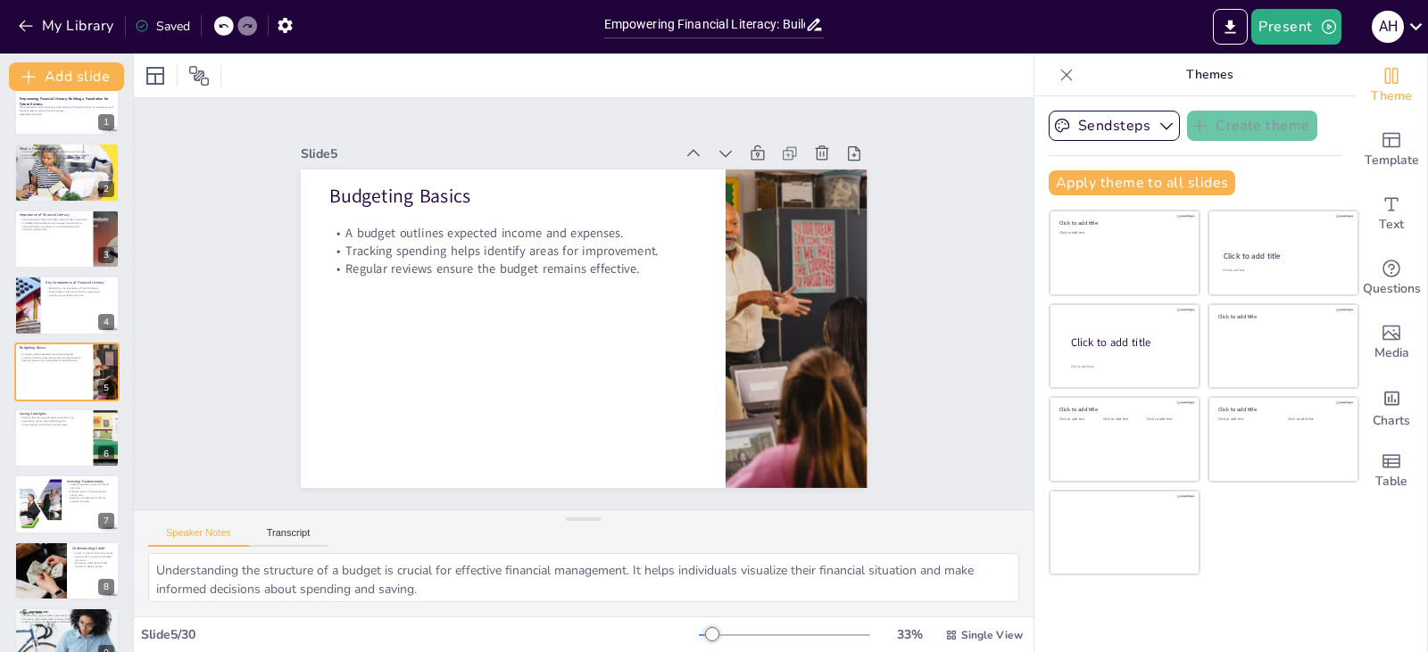
checkbox input "true"
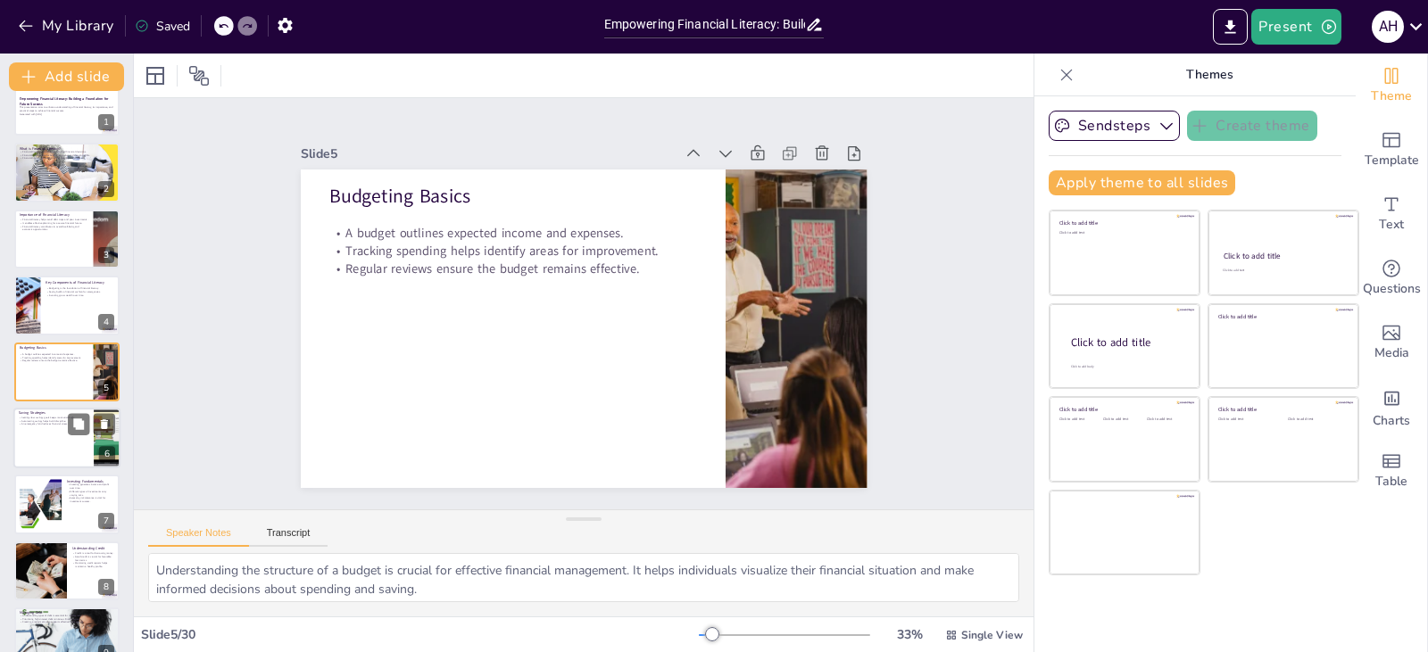
checkbox input "true"
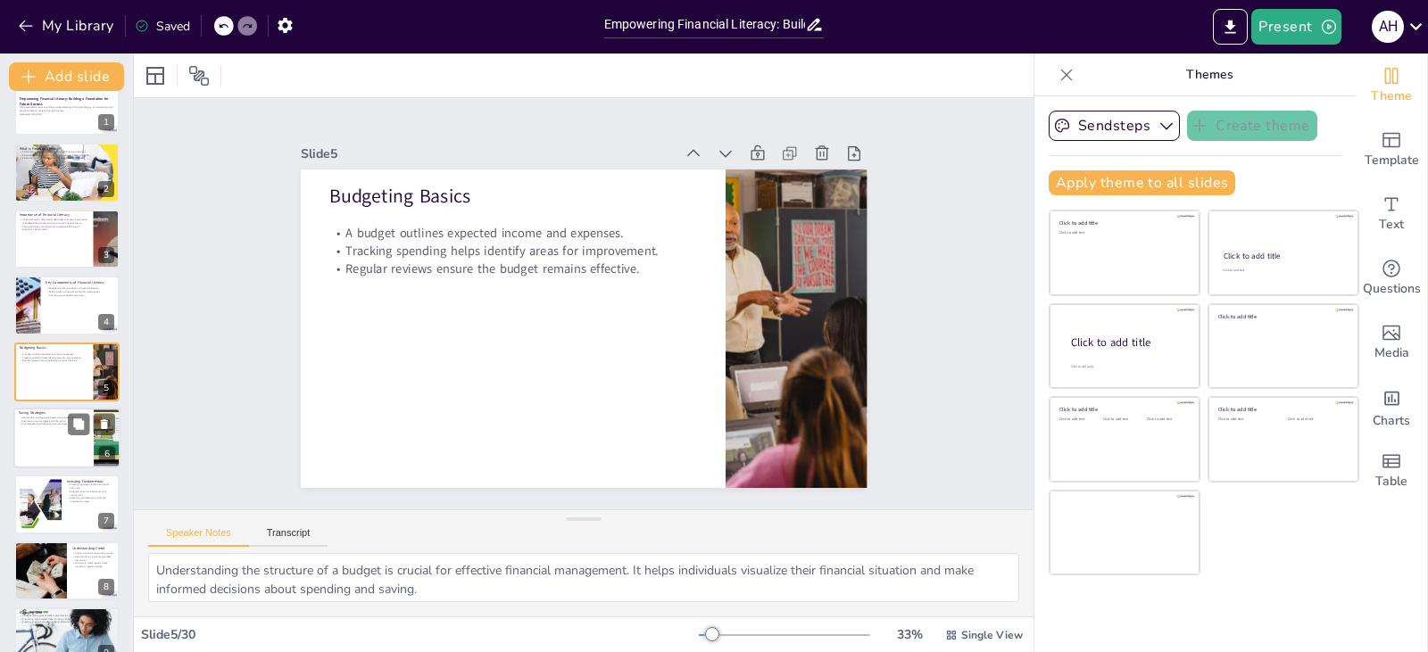
click at [62, 444] on div at bounding box center [66, 438] width 107 height 61
checkbox input "true"
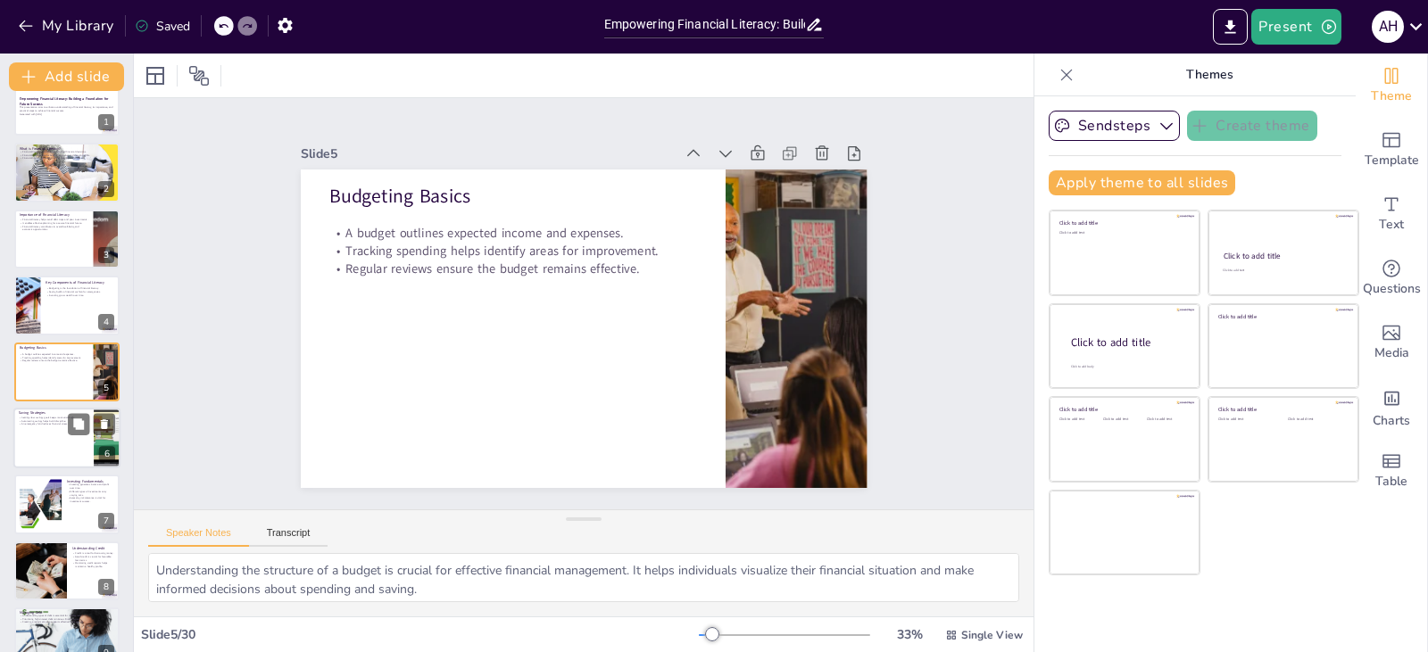
checkbox input "true"
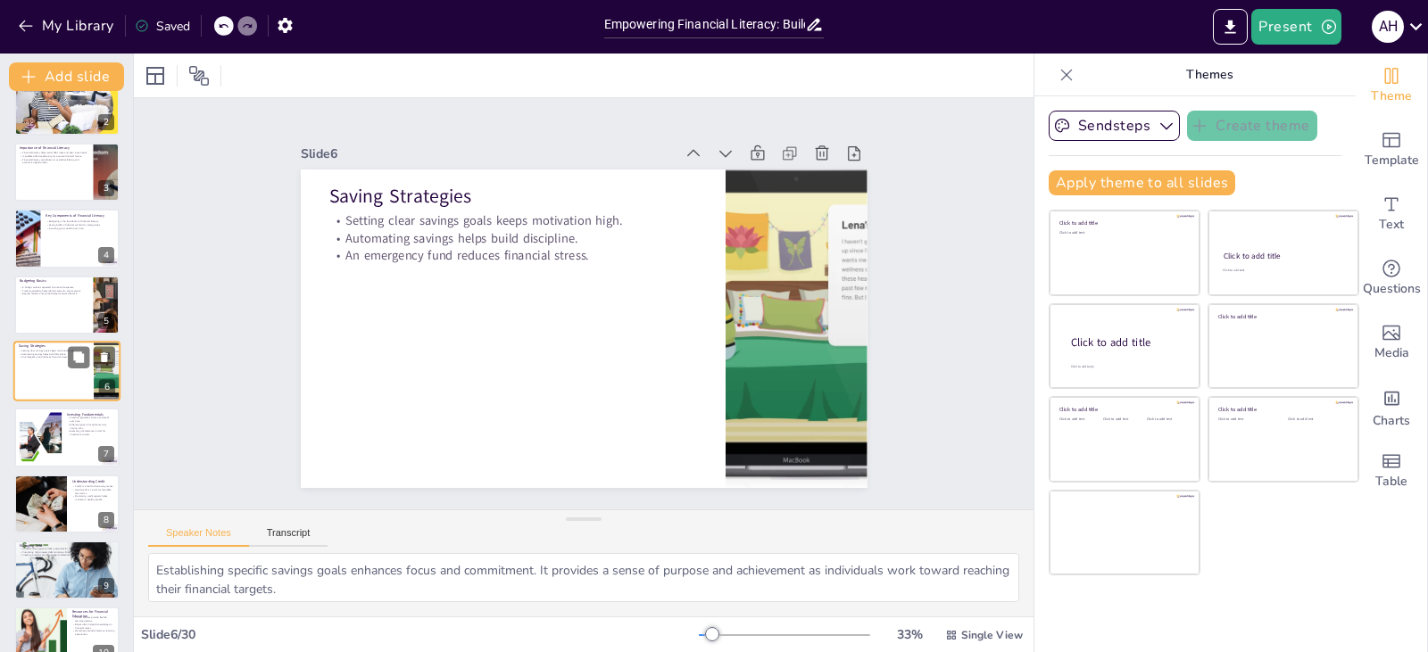
checkbox input "true"
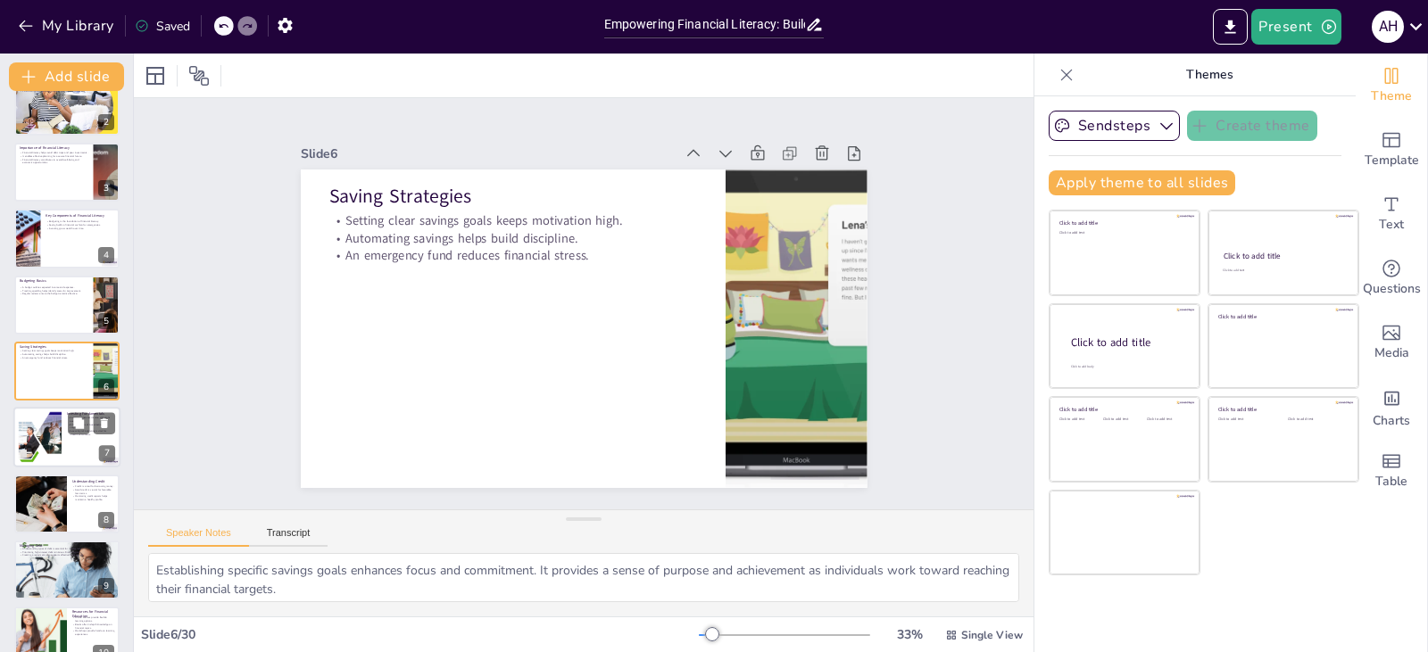
checkbox input "true"
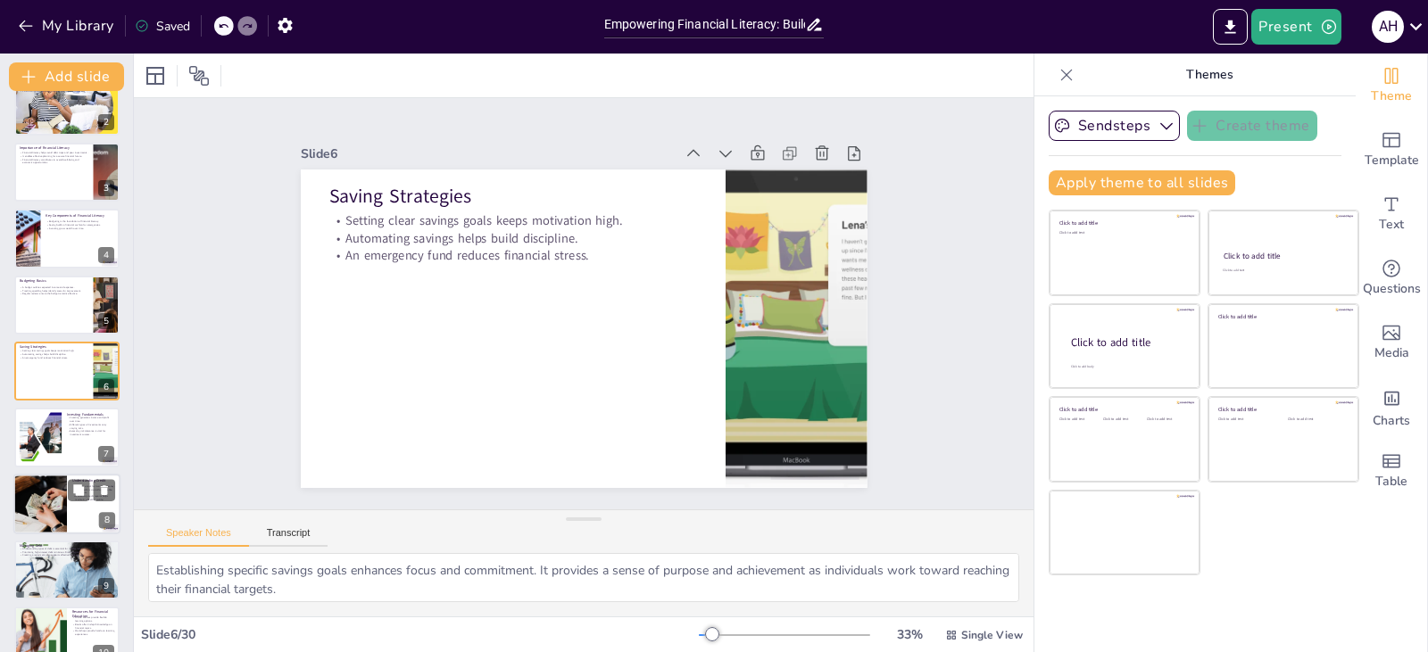
checkbox input "true"
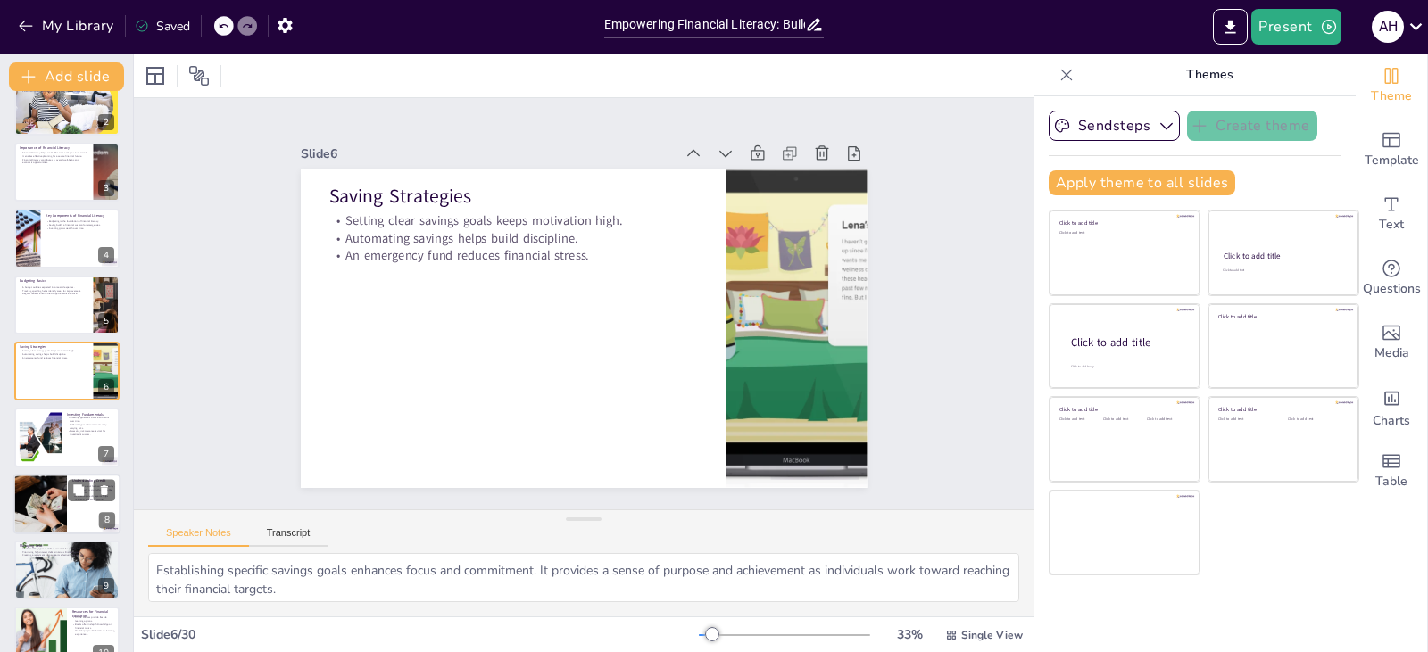
checkbox input "true"
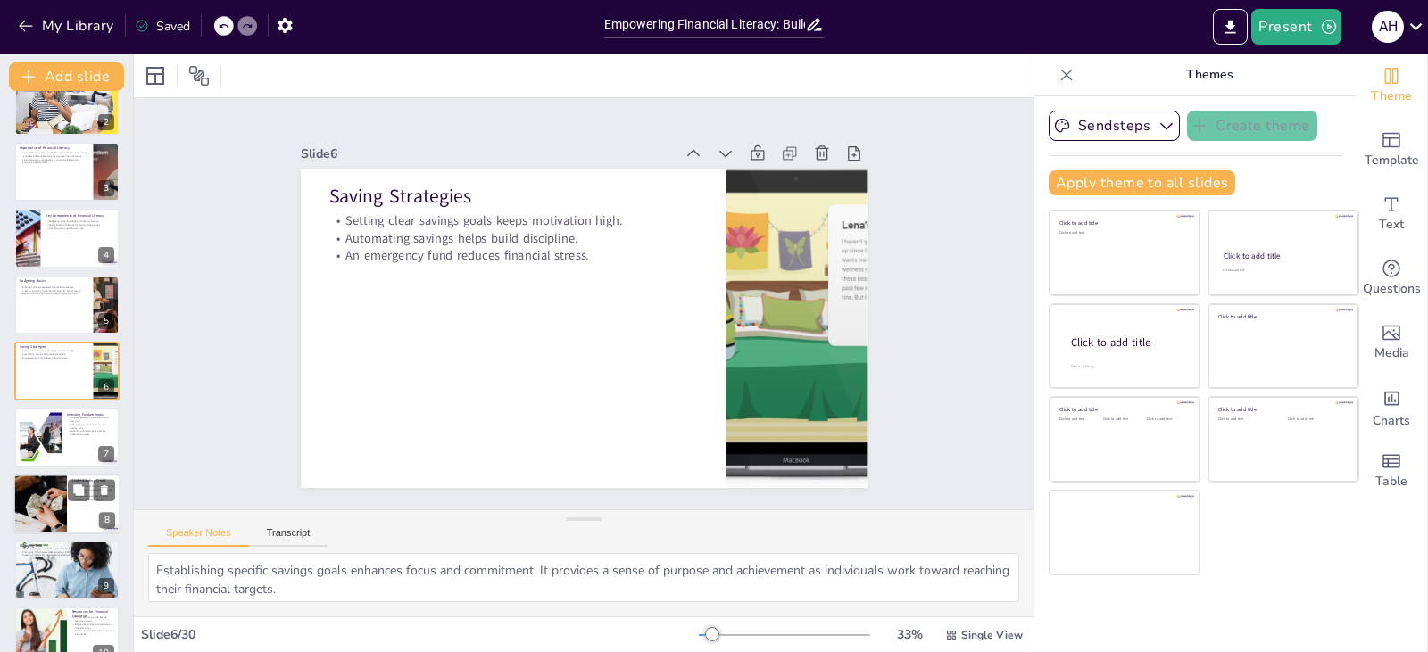
click at [49, 494] on div at bounding box center [39, 504] width 103 height 61
checkbox input "true"
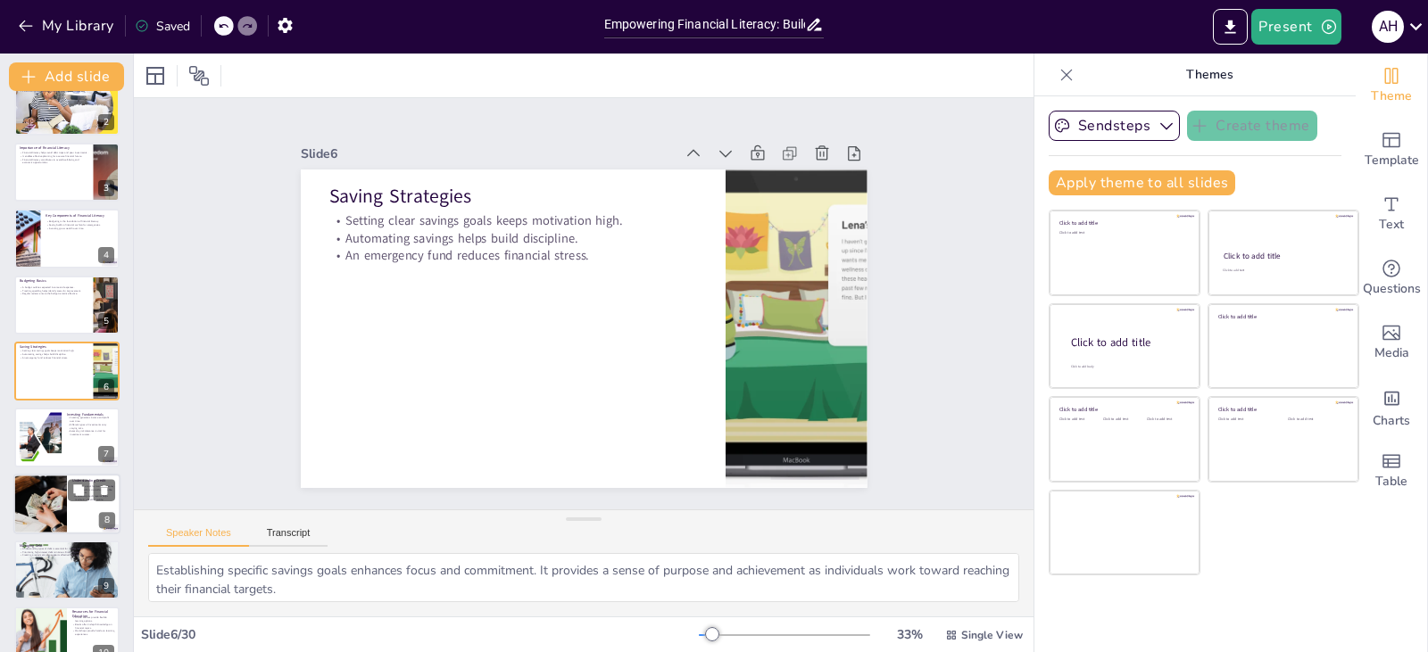
checkbox input "true"
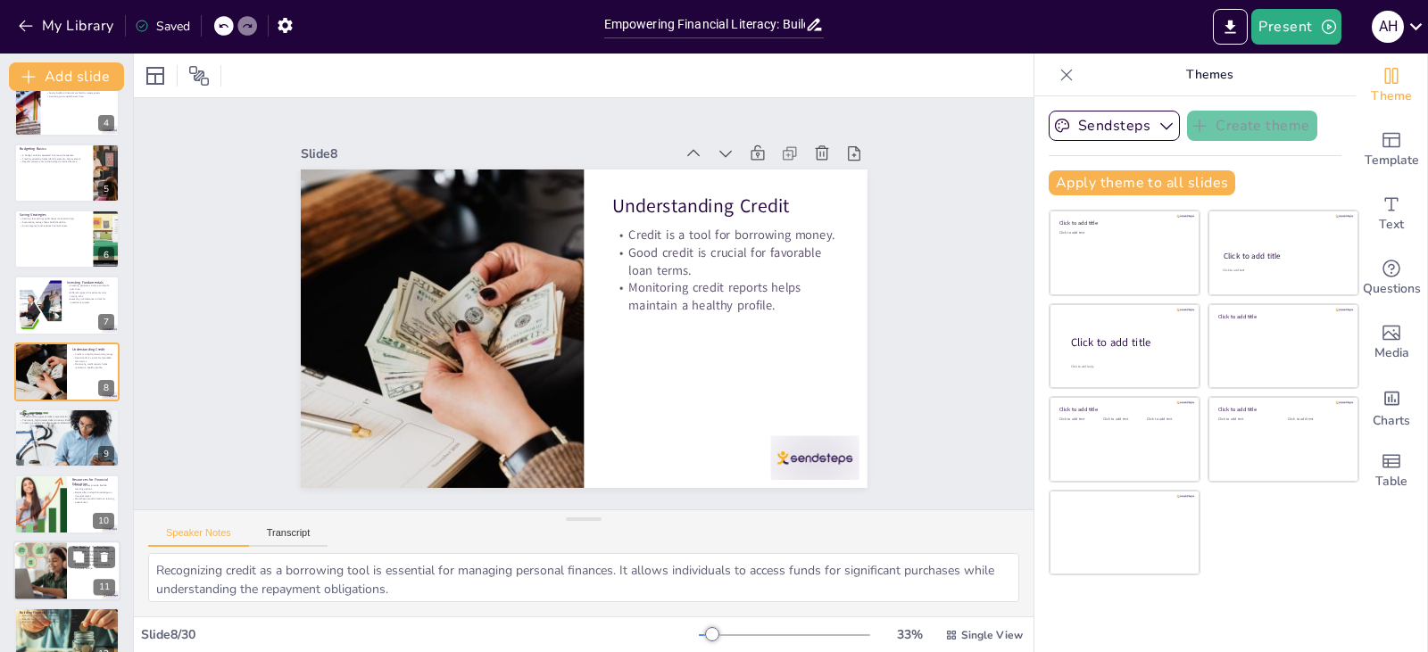
checkbox input "true"
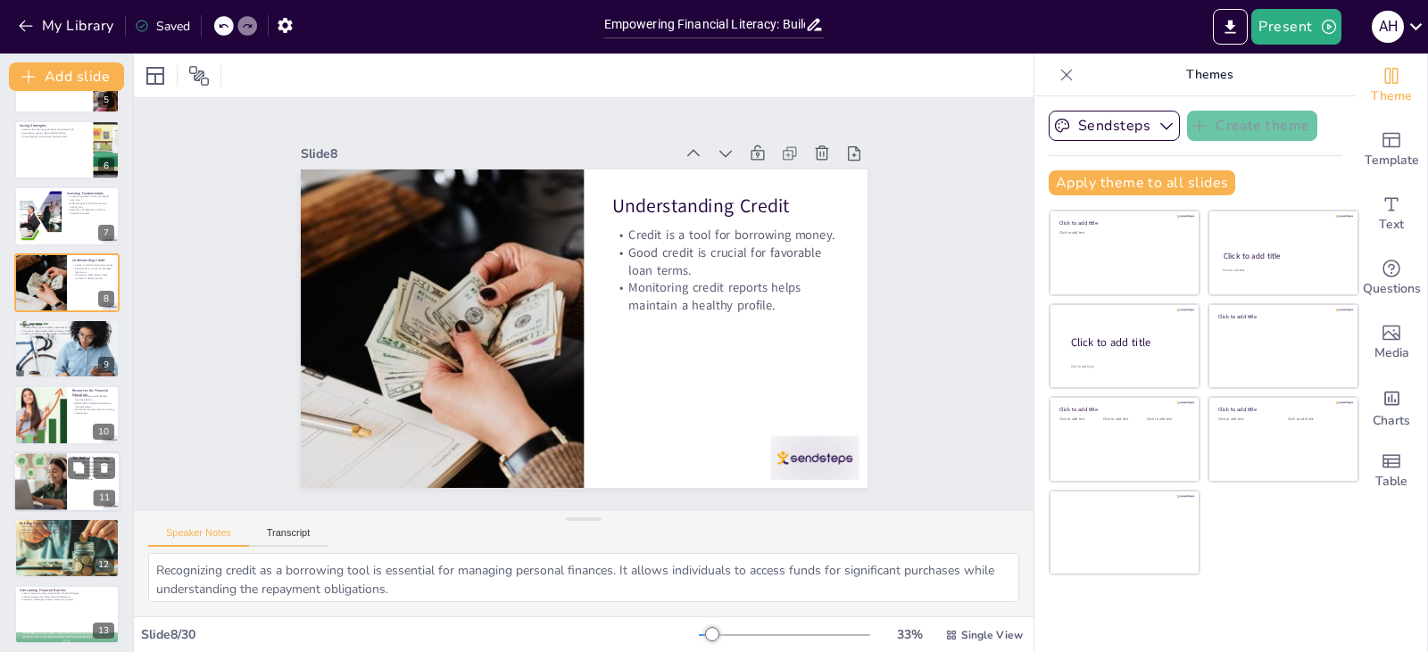
click at [41, 491] on div at bounding box center [40, 482] width 61 height 61
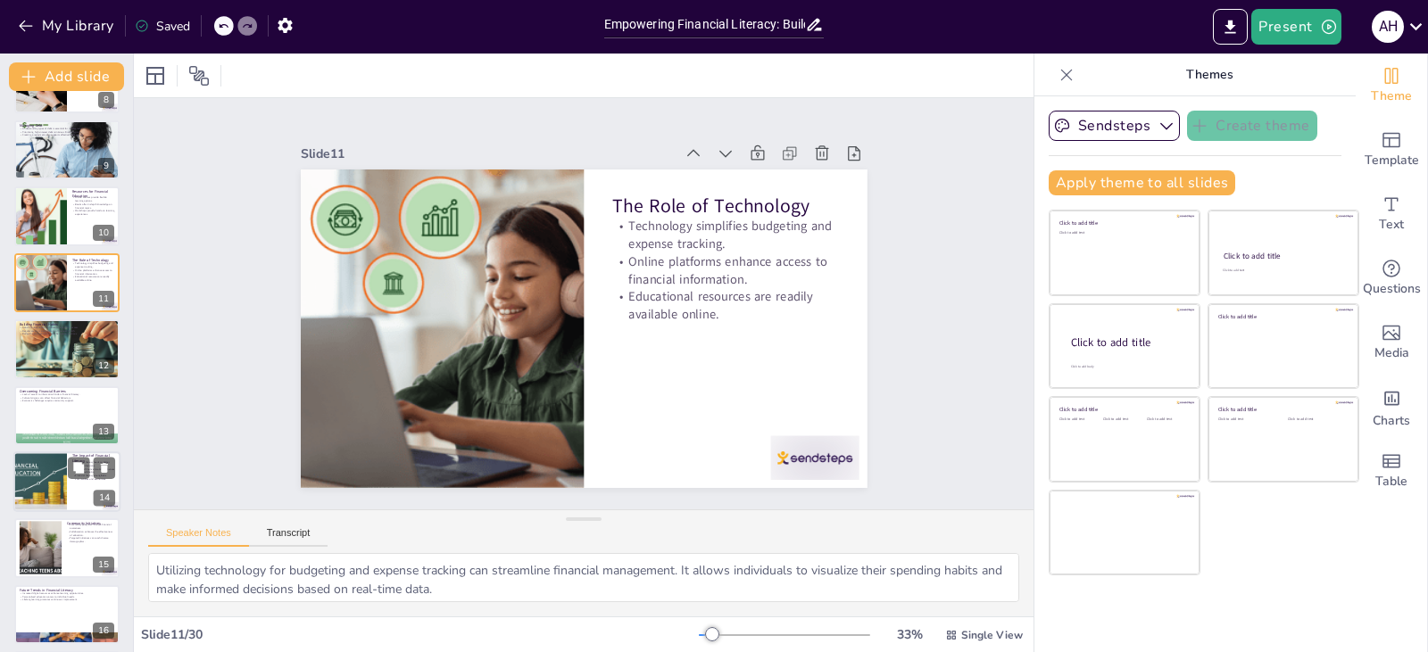
click at [55, 474] on div at bounding box center [40, 482] width 90 height 61
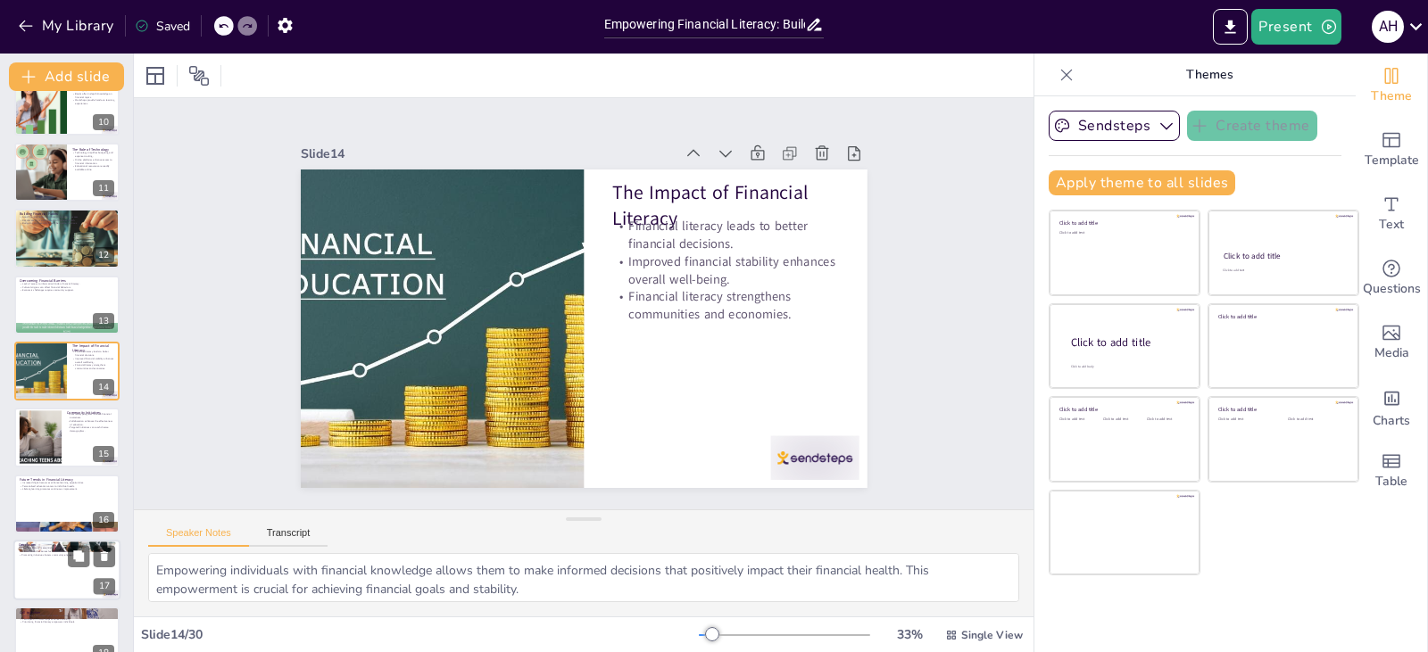
click at [57, 555] on p "Promoting initiatives fosters community engagement." at bounding box center [67, 555] width 96 height 4
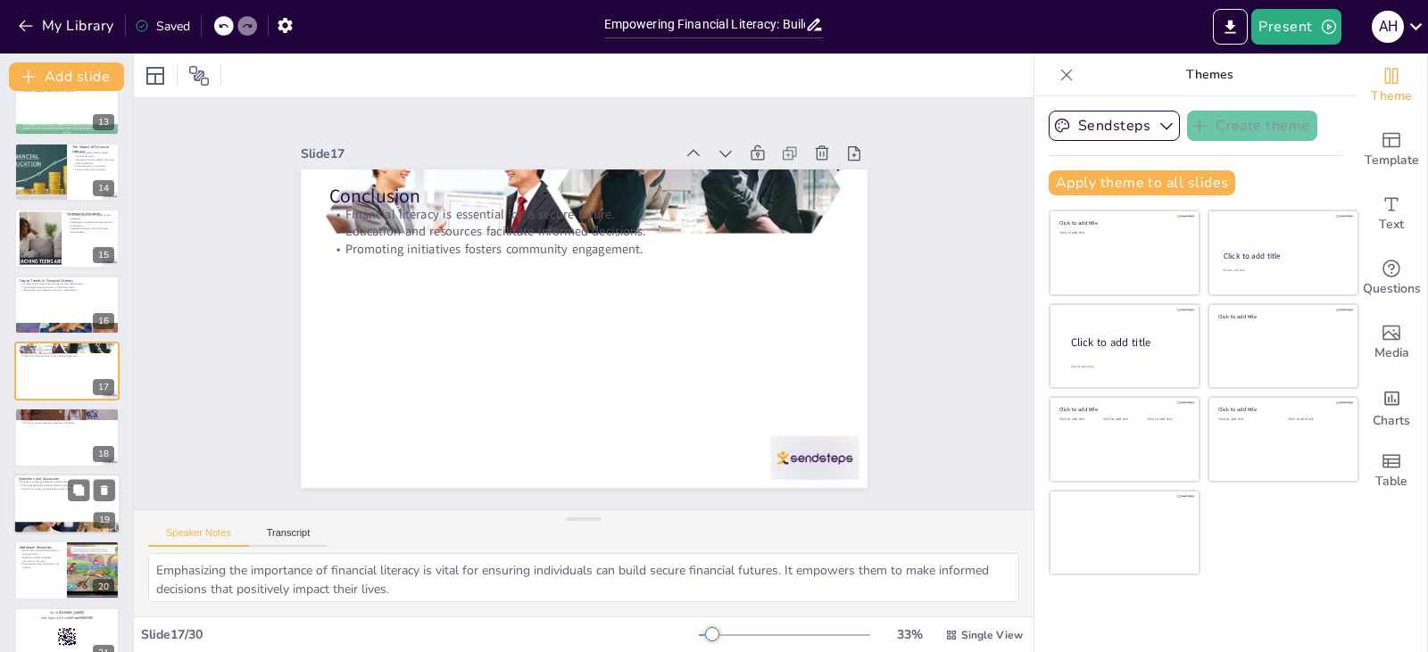
scroll to position [1093, 0]
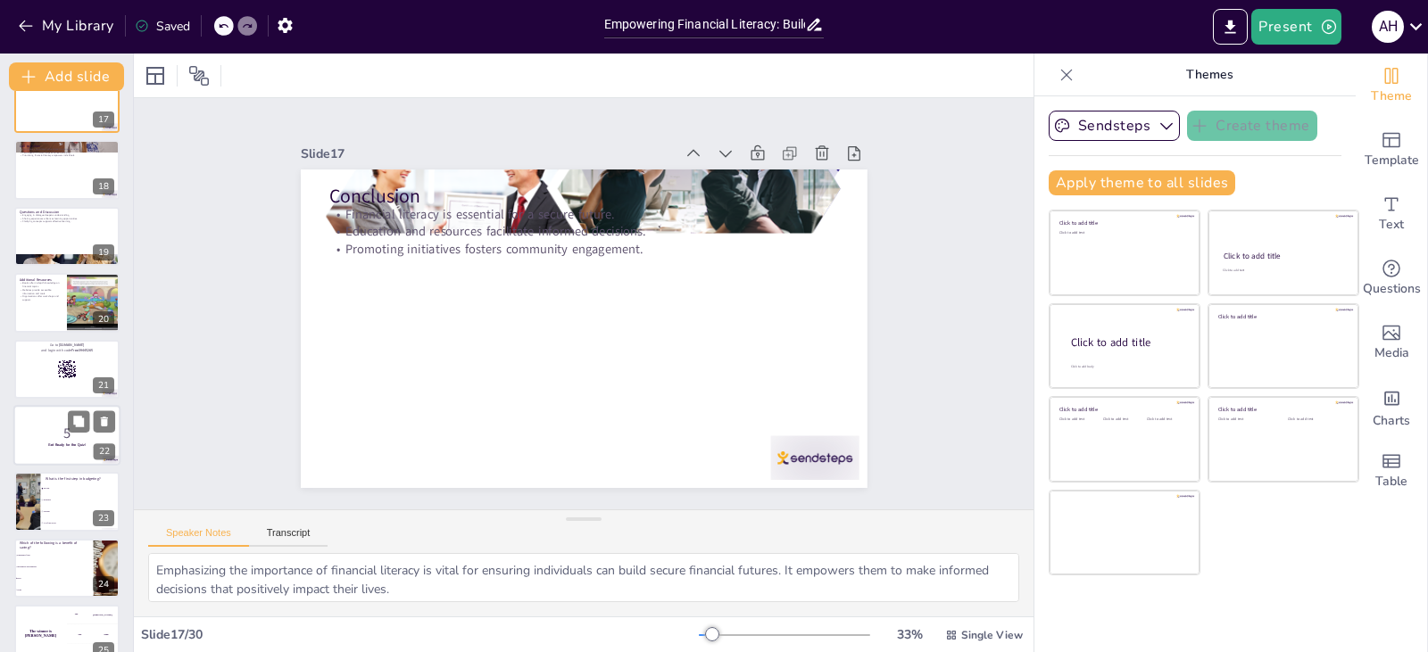
click at [54, 444] on strong "Get Ready for the Quiz!" at bounding box center [66, 445] width 37 height 4
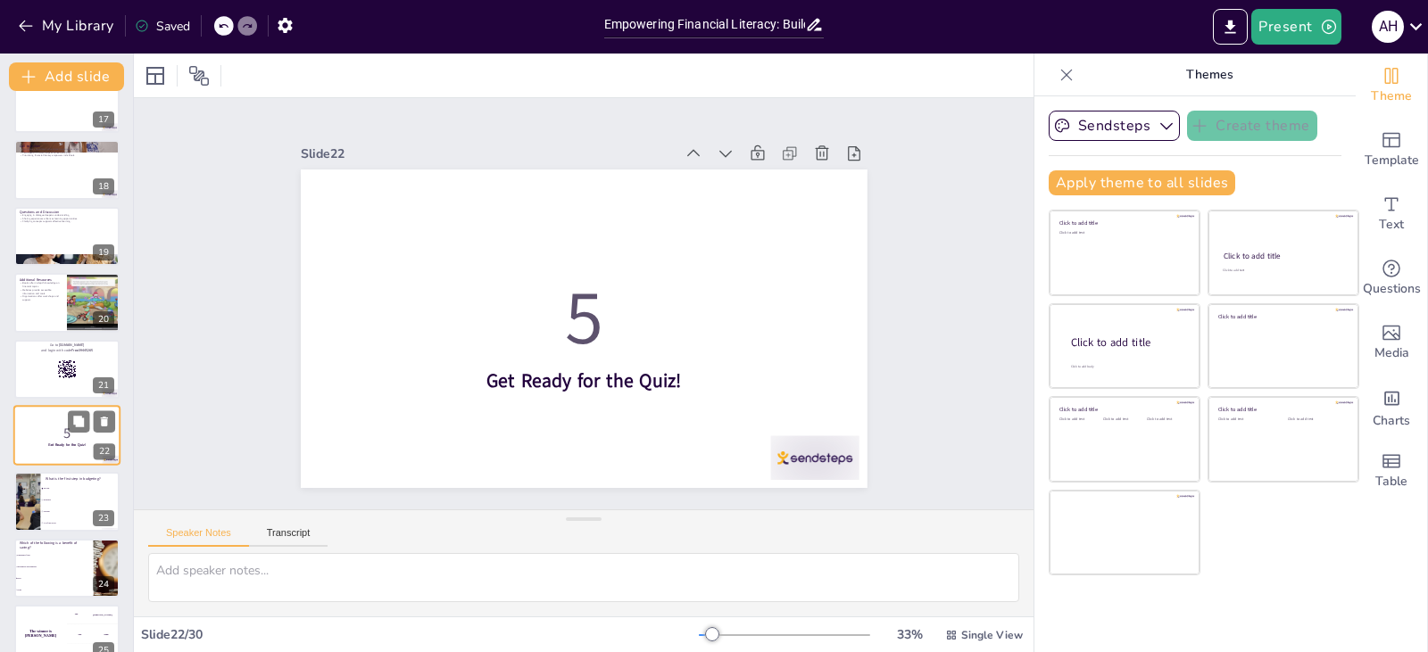
scroll to position [1158, 0]
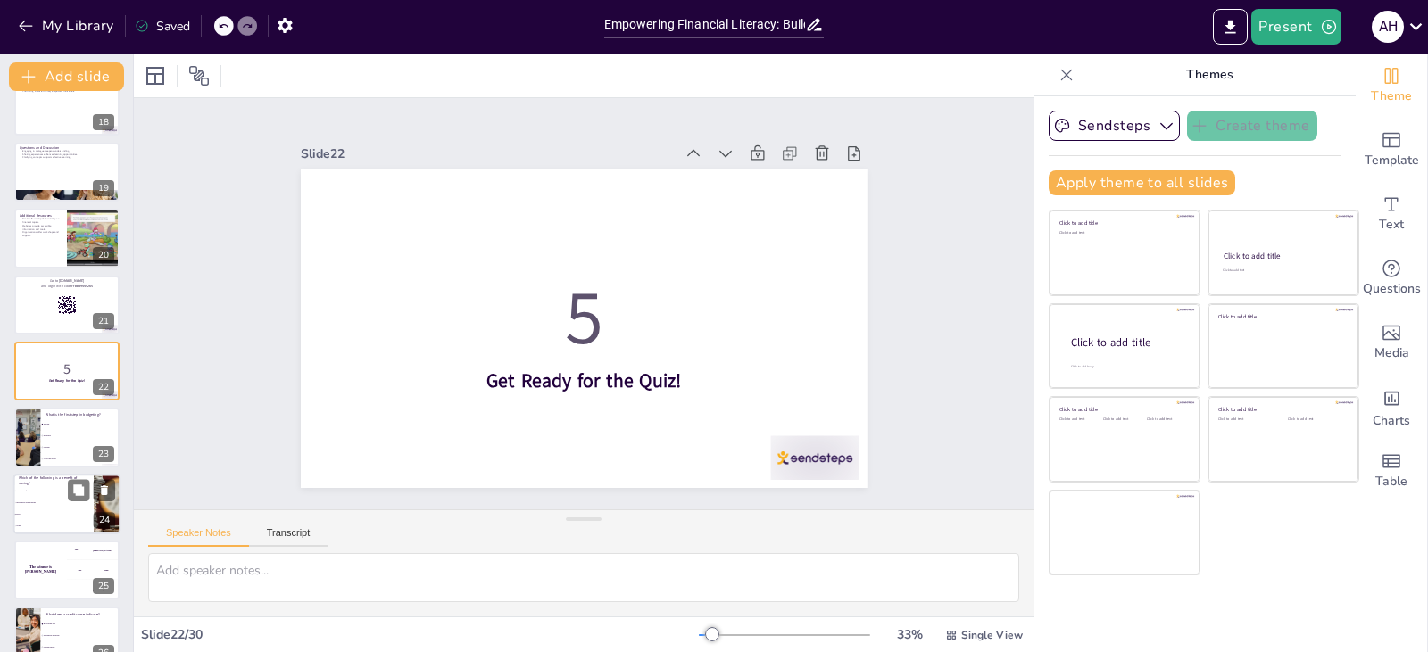
click at [63, 499] on li "Investment opportunities" at bounding box center [53, 503] width 80 height 12
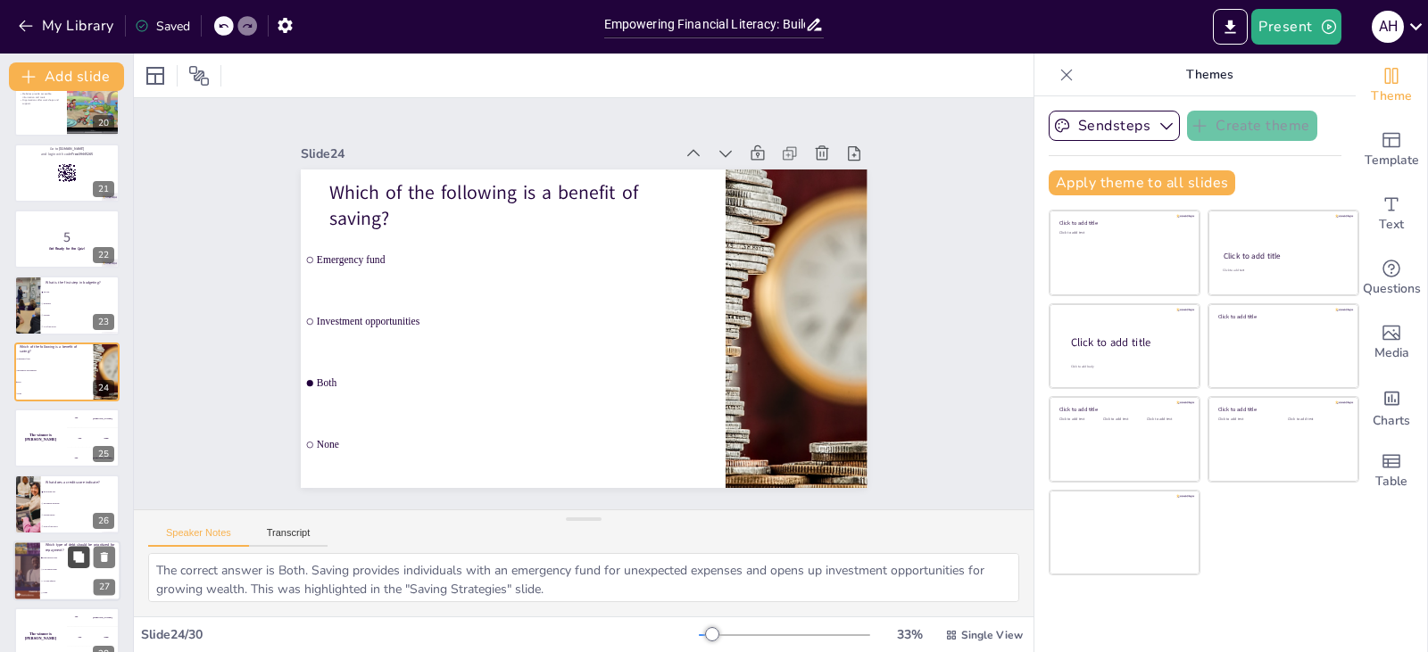
click at [71, 562] on button at bounding box center [78, 556] width 21 height 21
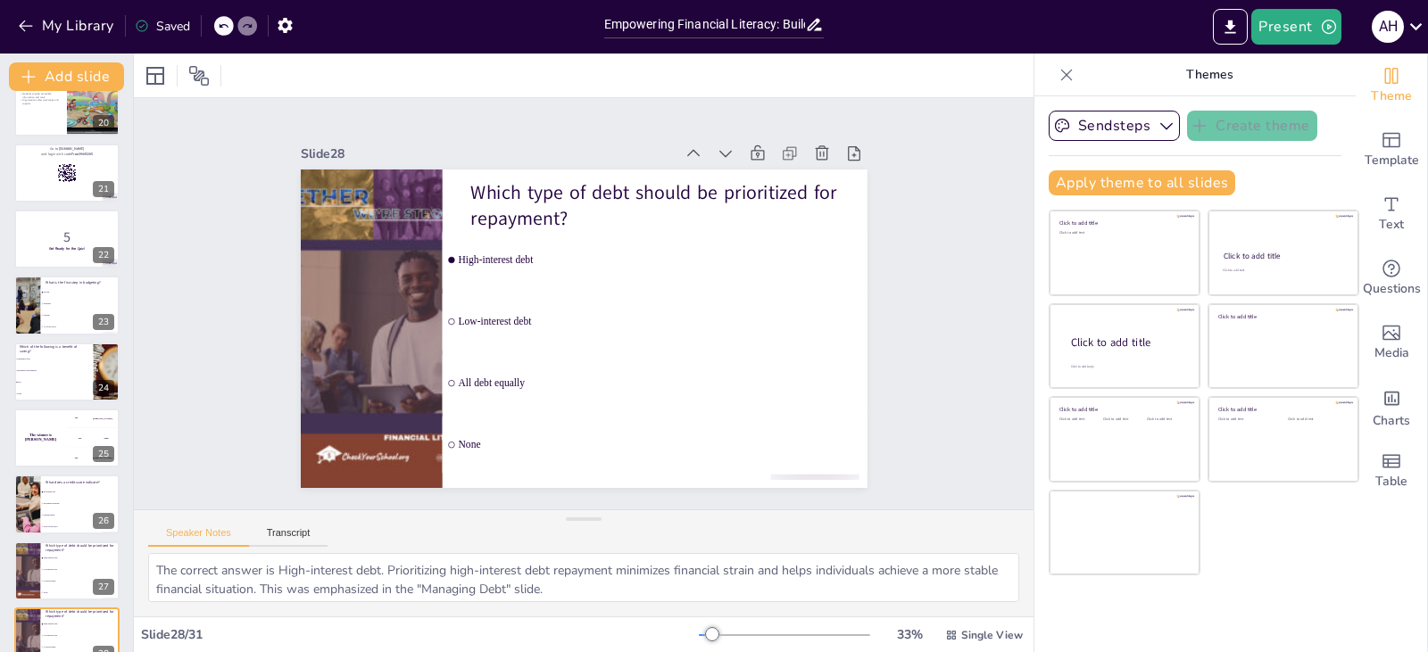
scroll to position [1518, 0]
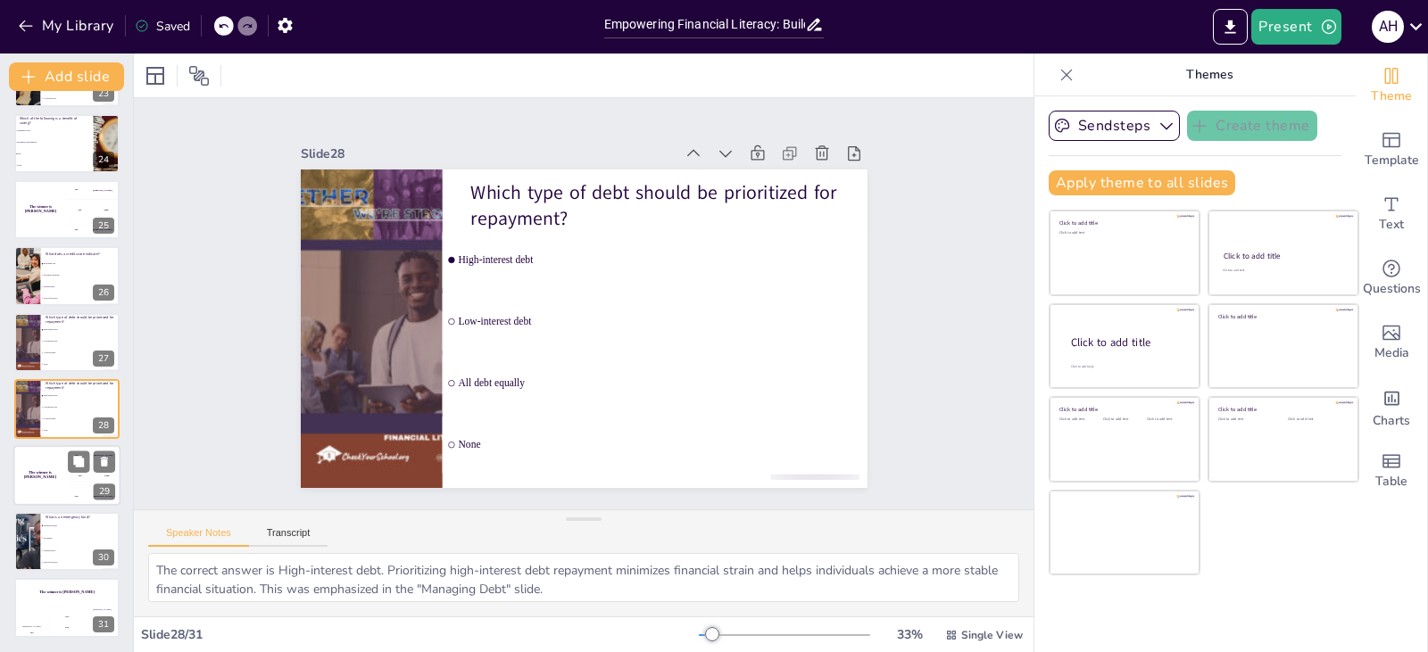
click at [64, 481] on div "The winner is [PERSON_NAME]" at bounding box center [40, 475] width 54 height 61
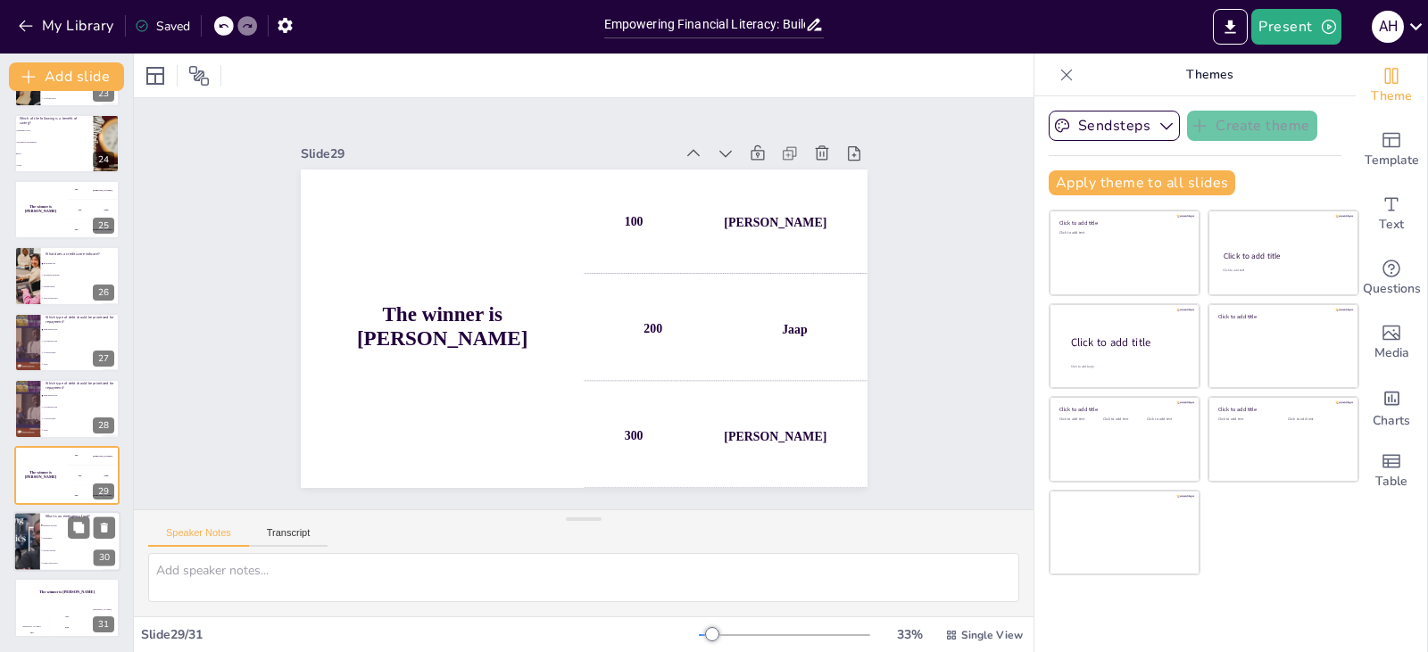
click at [71, 543] on li "Investment" at bounding box center [80, 538] width 80 height 12
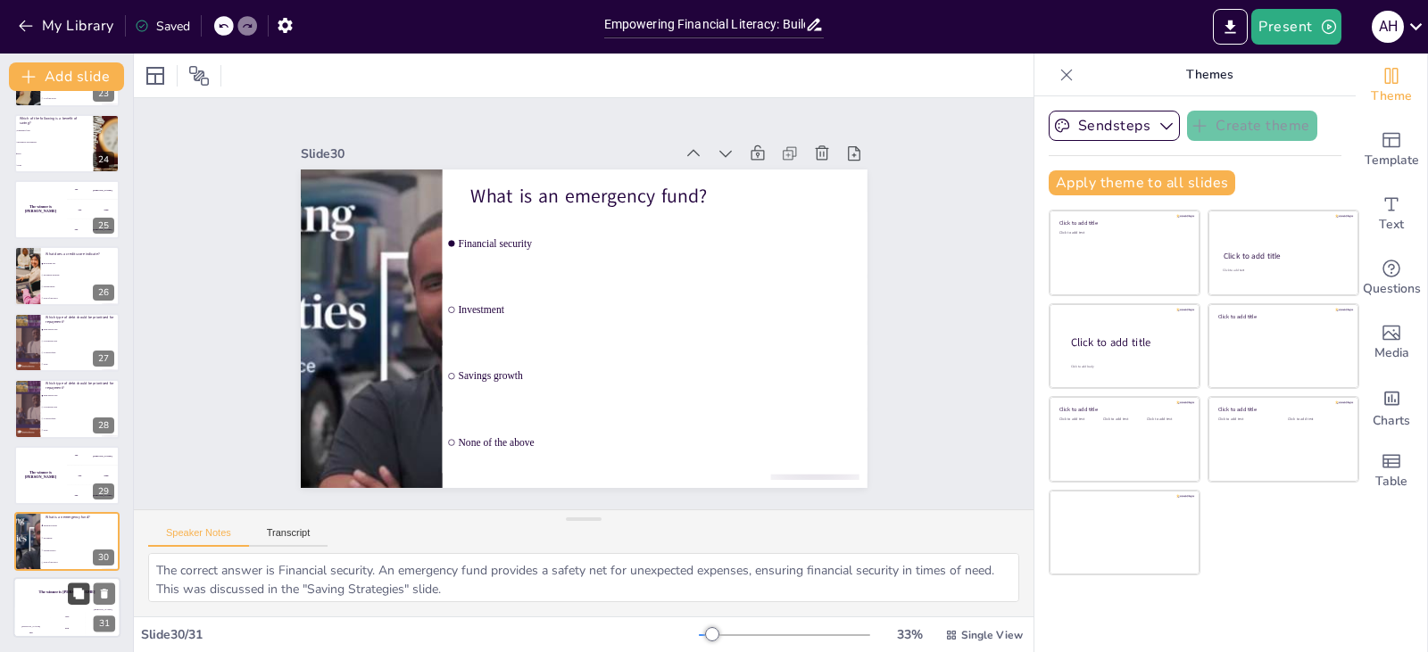
click at [78, 597] on icon at bounding box center [78, 593] width 11 height 11
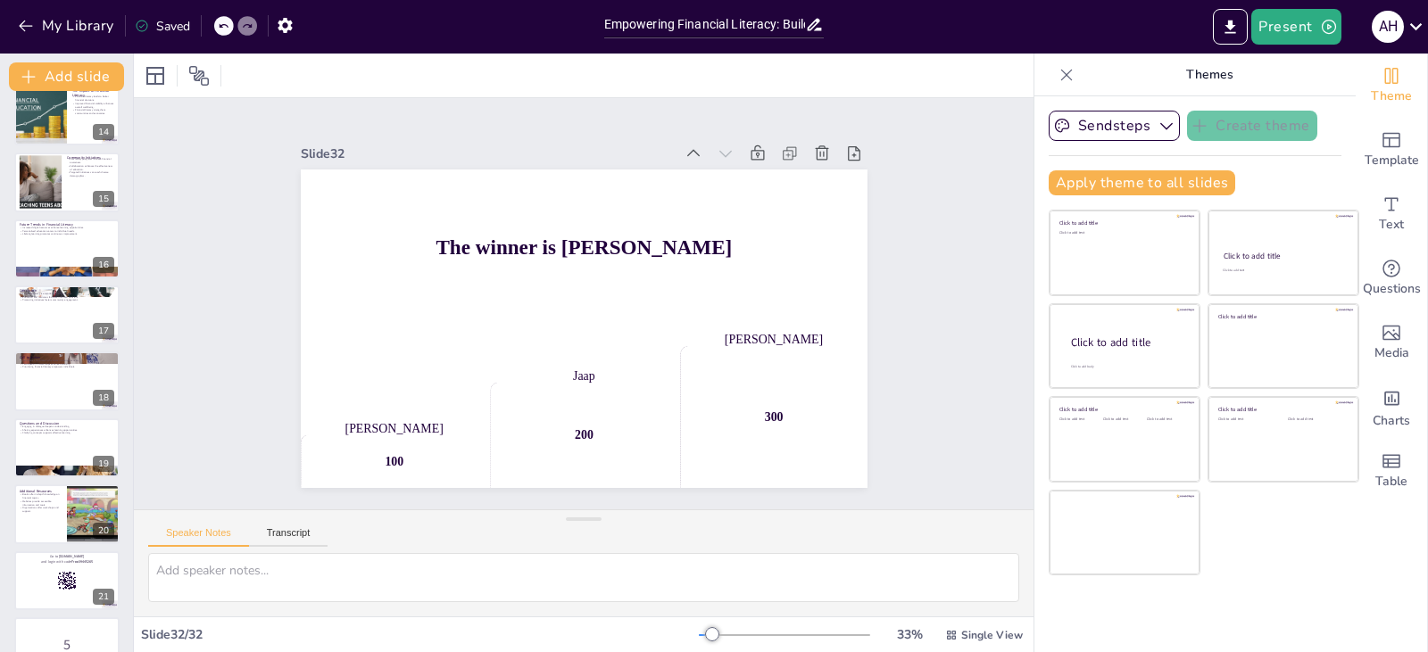
scroll to position [513, 0]
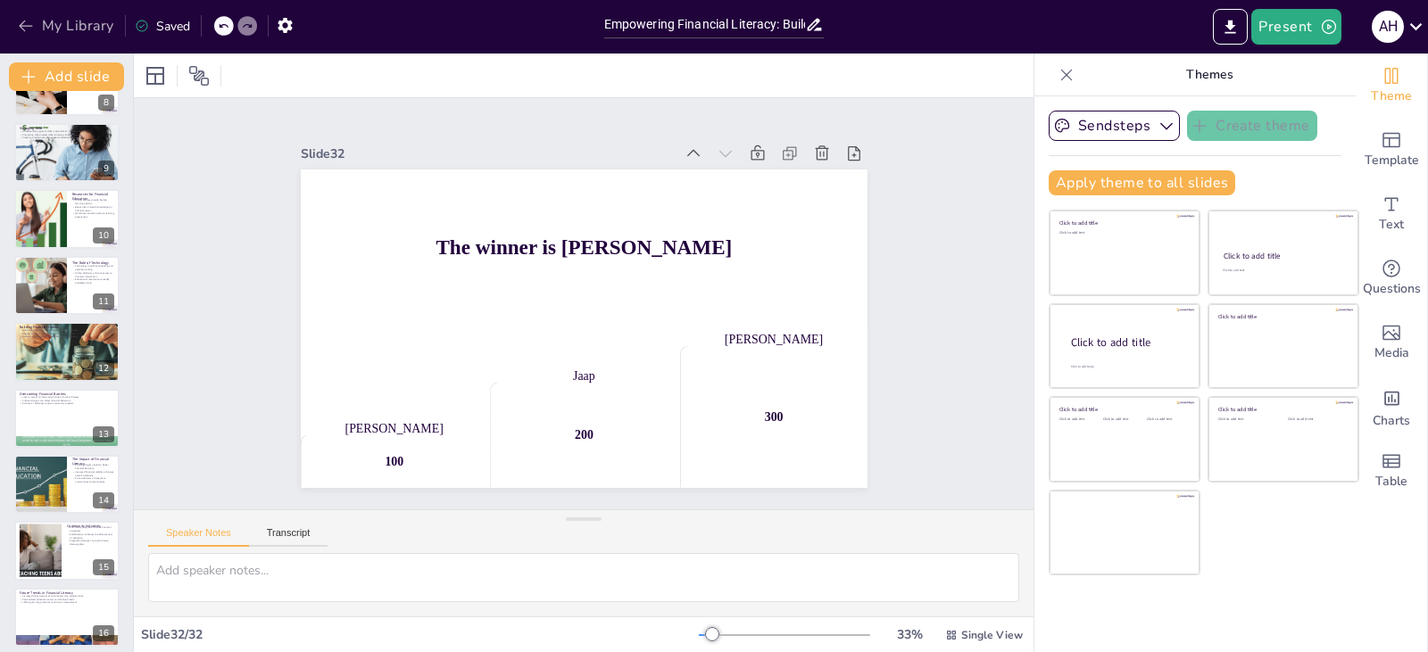
click at [25, 21] on icon "button" at bounding box center [25, 27] width 13 height 12
